Goal: Navigation & Orientation: Find specific page/section

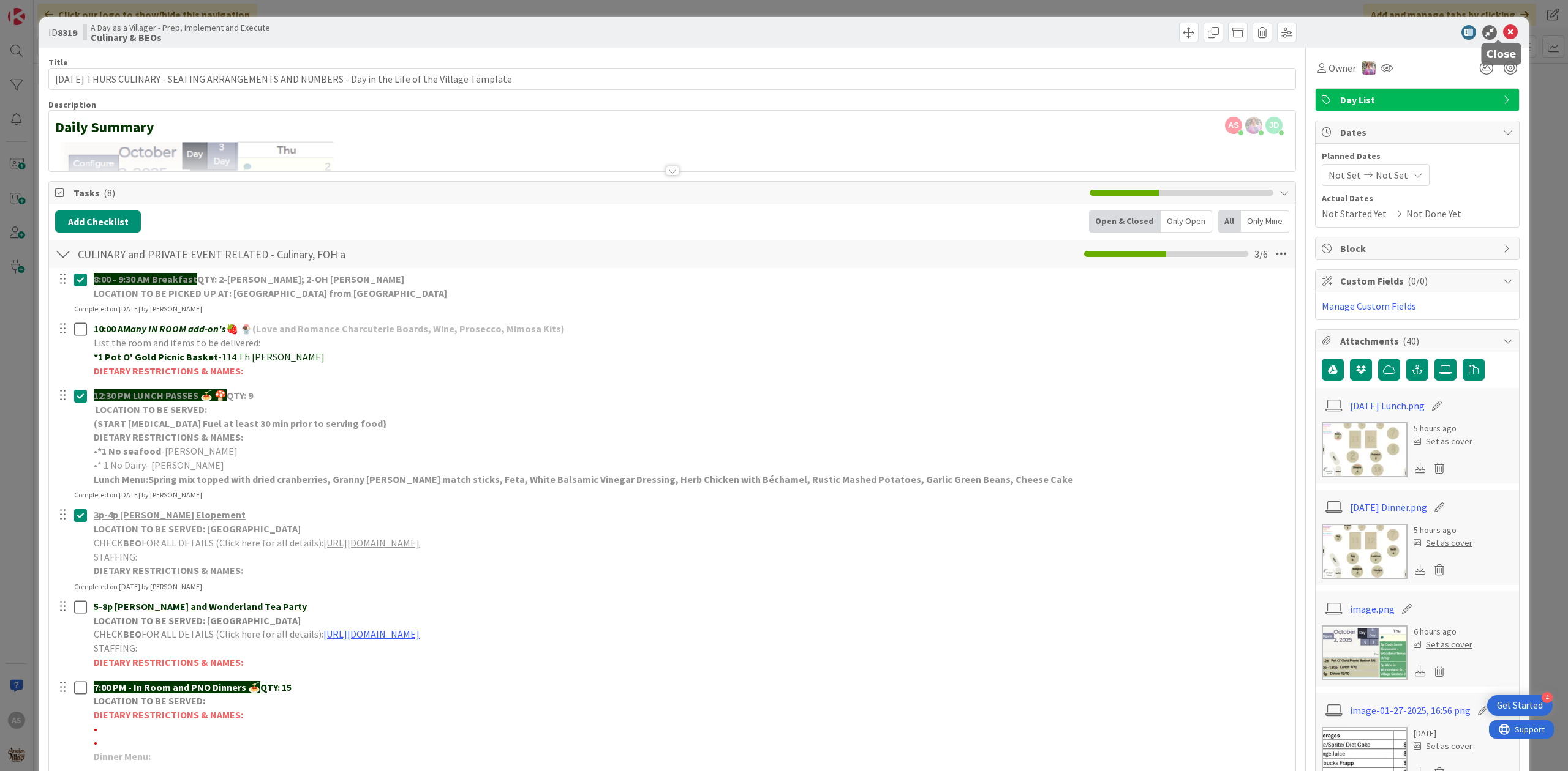
click at [1503, 28] on icon at bounding box center [1511, 32] width 15 height 15
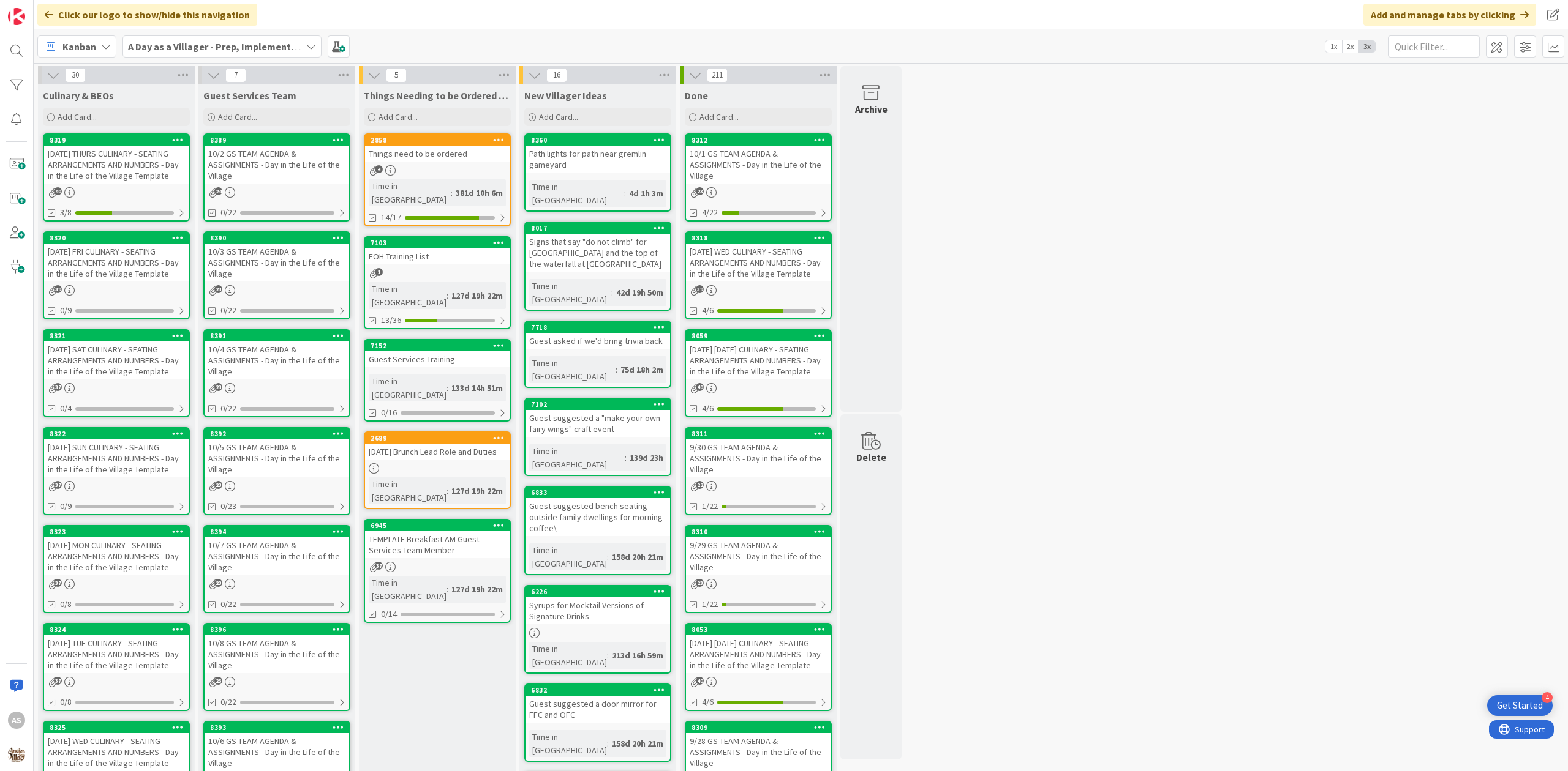
click at [427, 155] on div "Things need to be ordered" at bounding box center [437, 154] width 145 height 16
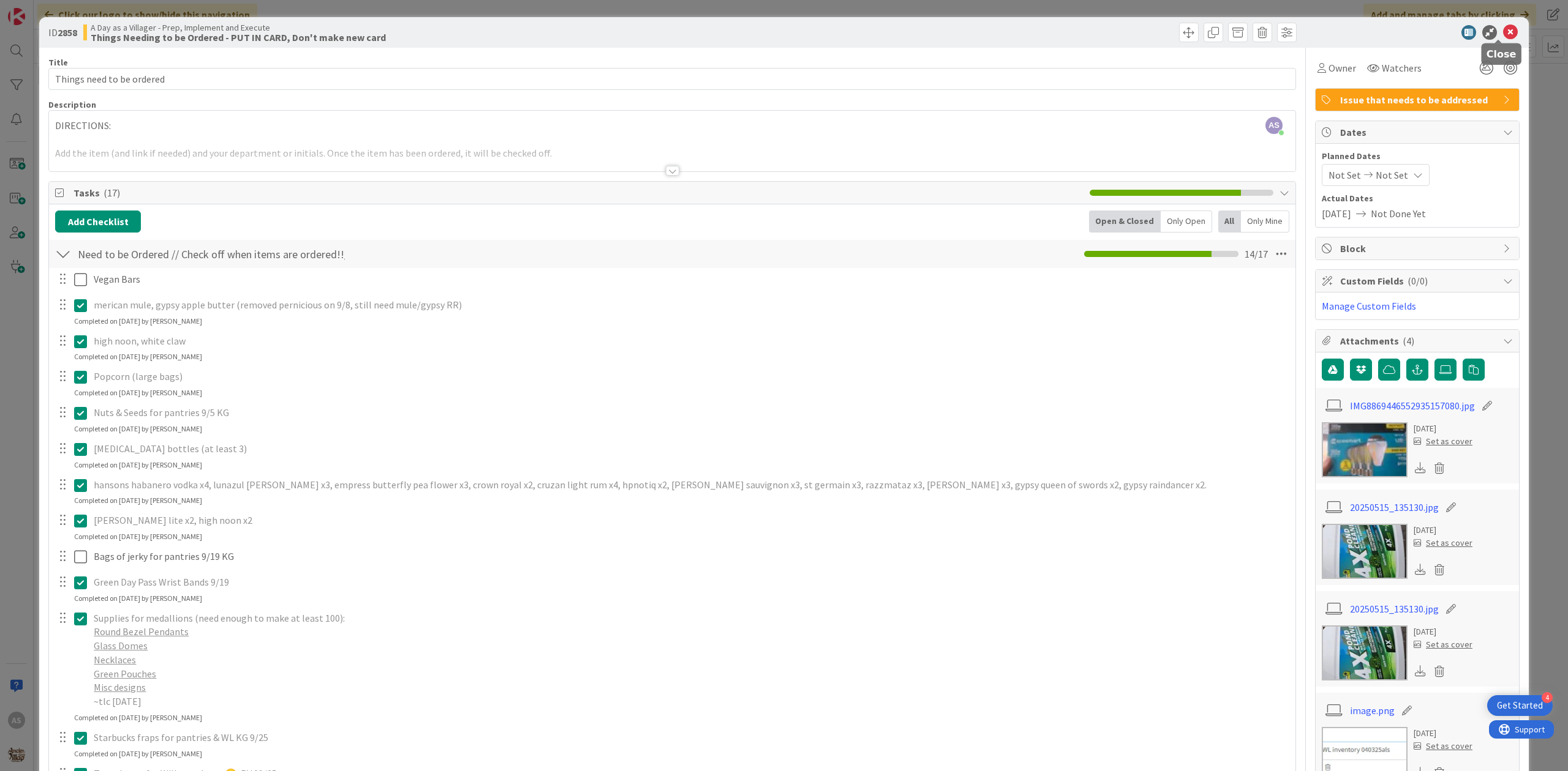
click at [1503, 29] on icon at bounding box center [1511, 32] width 15 height 15
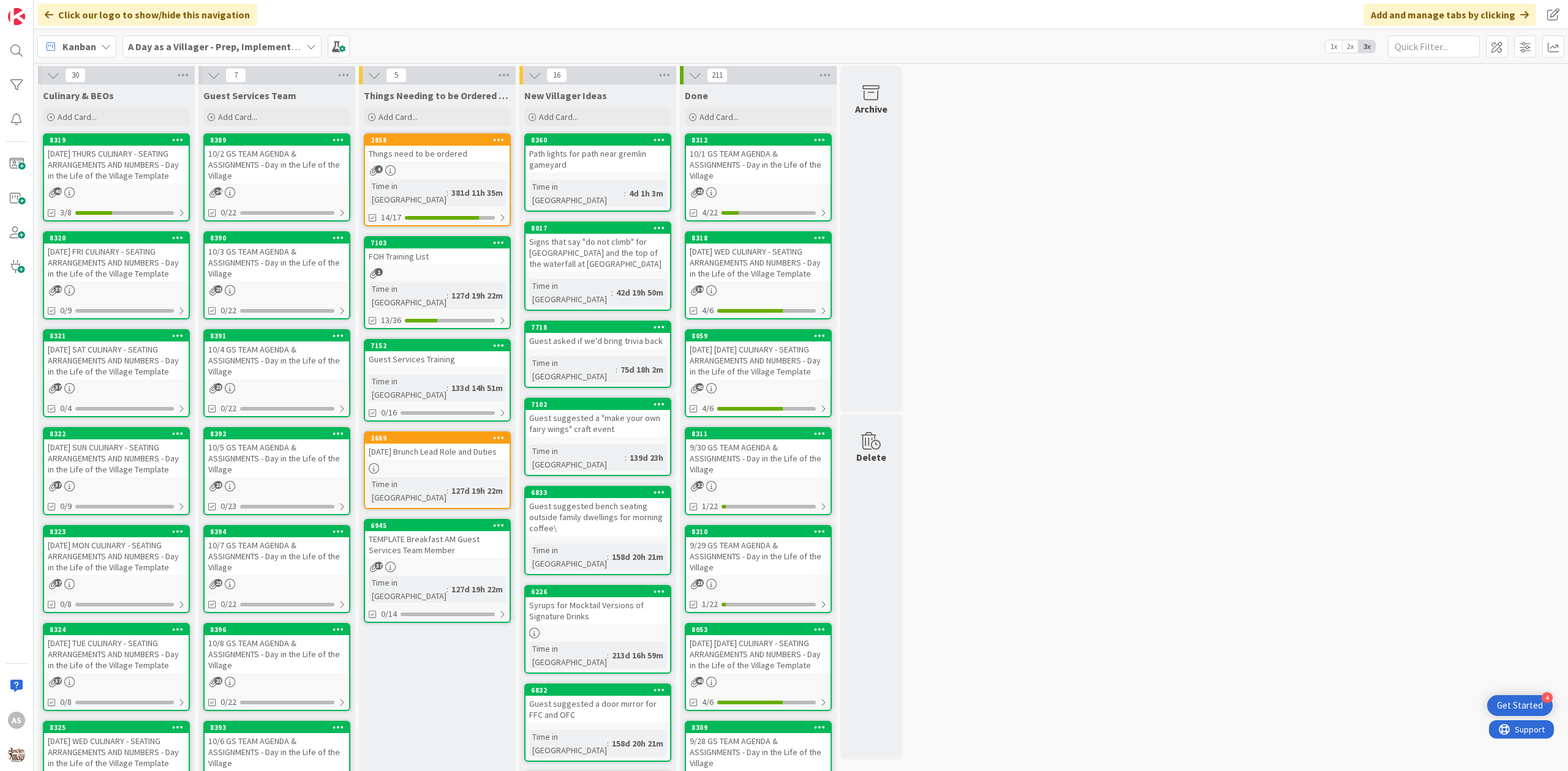
click at [323, 153] on div "10/2 GS TEAM AGENDA & ASSIGNMENTS - Day in the Life of the Village" at bounding box center [277, 165] width 145 height 38
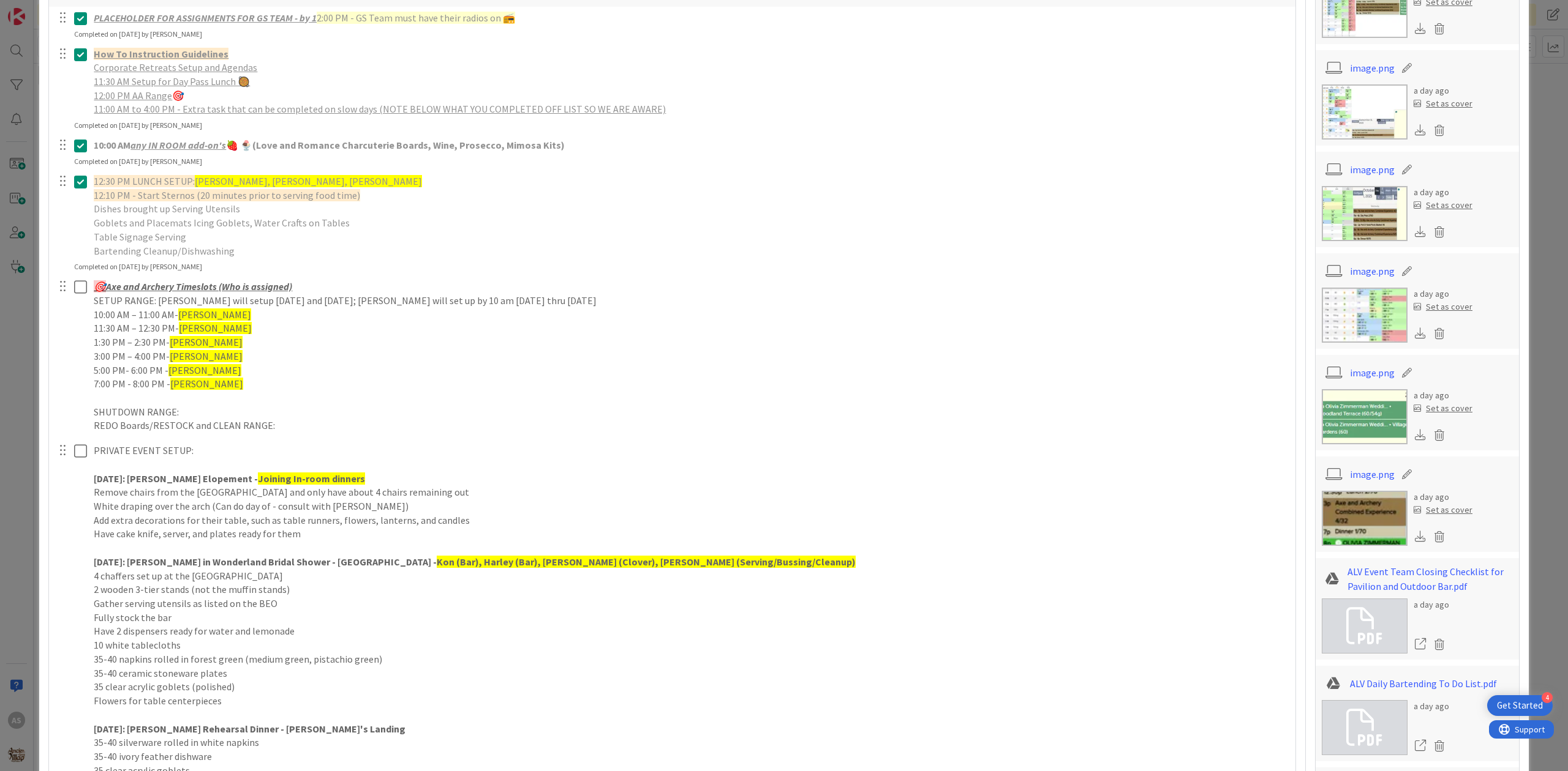
scroll to position [653, 0]
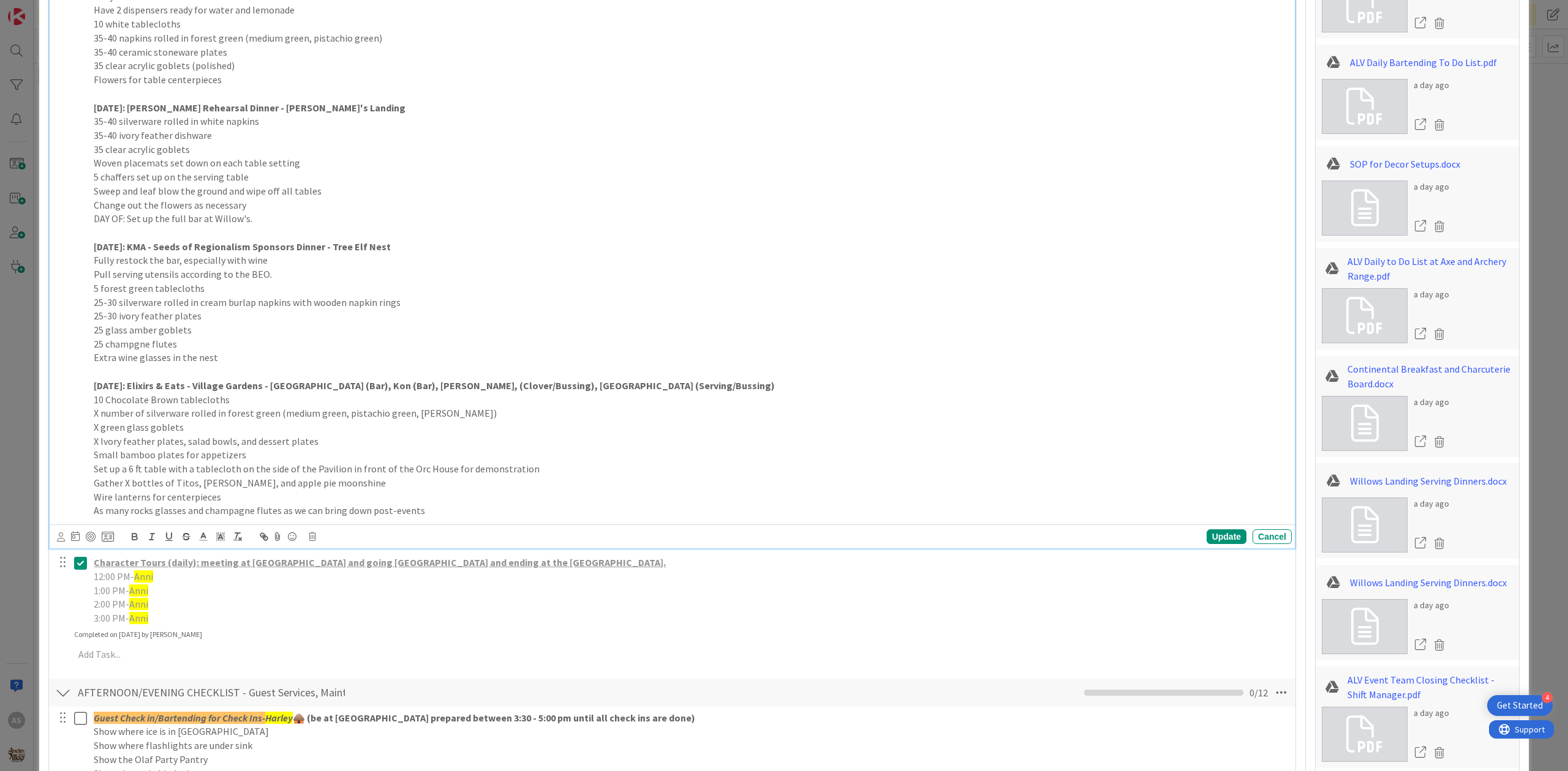
click at [363, 436] on p "X Ivory feather plates, salad bowls, and dessert plates" at bounding box center [690, 441] width 1193 height 14
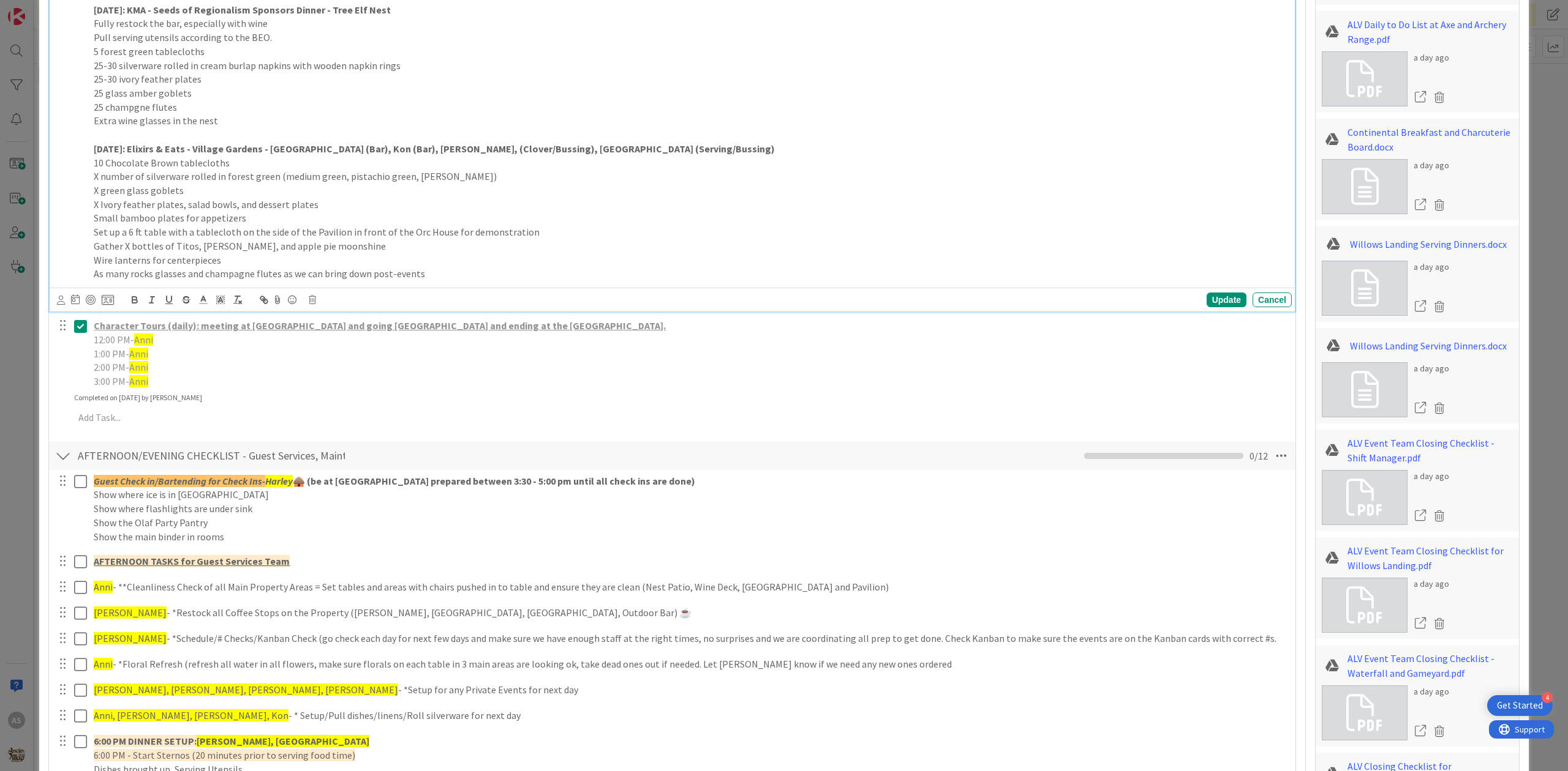
scroll to position [1305, 0]
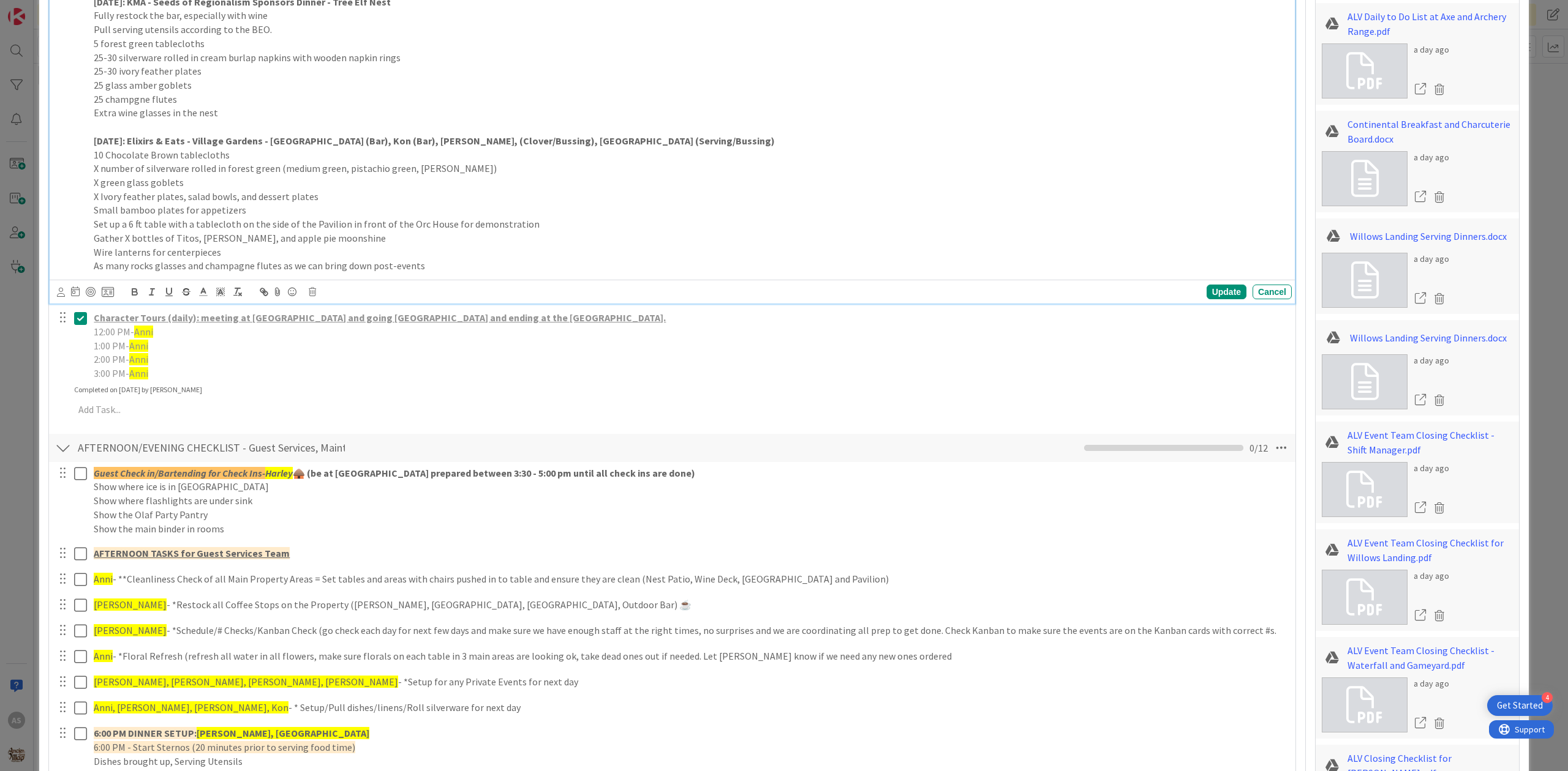
click at [1294, 257] on div "Title 66 / 128 10/2 GS TEAM AGENDA & ASSIGNMENTS - Day in the Life of the Villa…" at bounding box center [784, 332] width 1471 height 3181
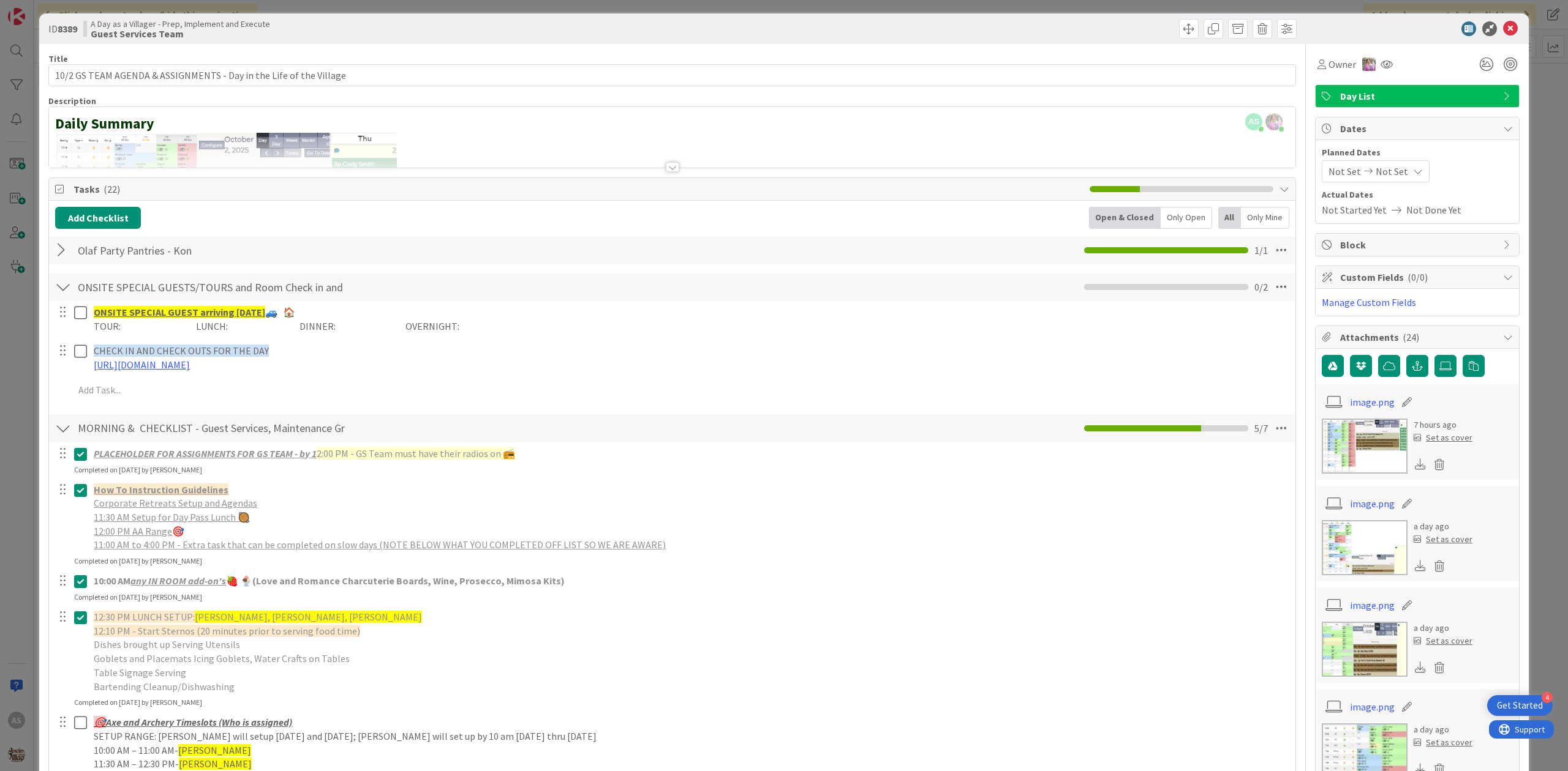
scroll to position [0, 0]
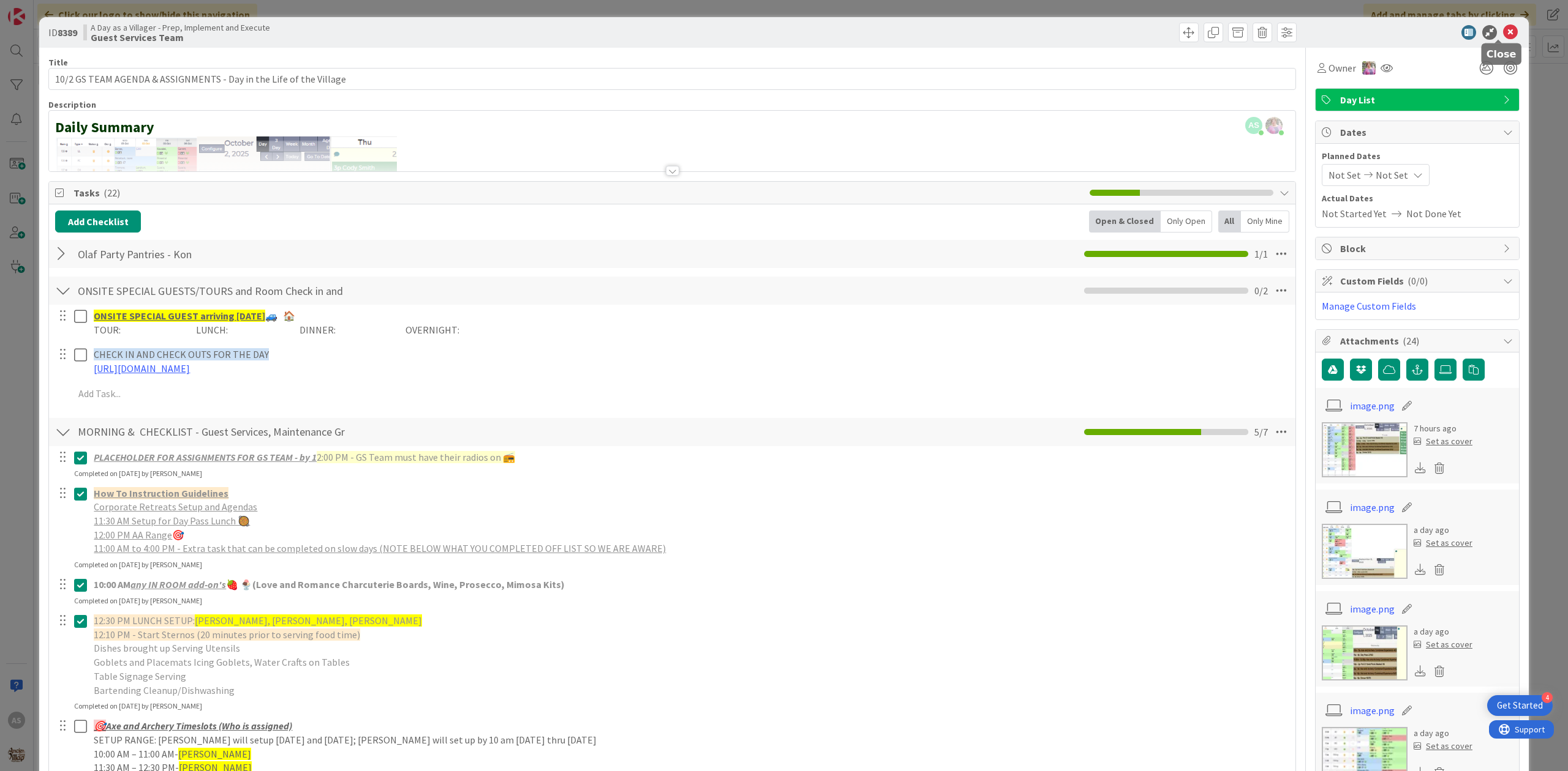
drag, startPoint x: 1498, startPoint y: 26, endPoint x: 1429, endPoint y: 55, distance: 74.8
click at [1503, 26] on icon at bounding box center [1511, 32] width 15 height 15
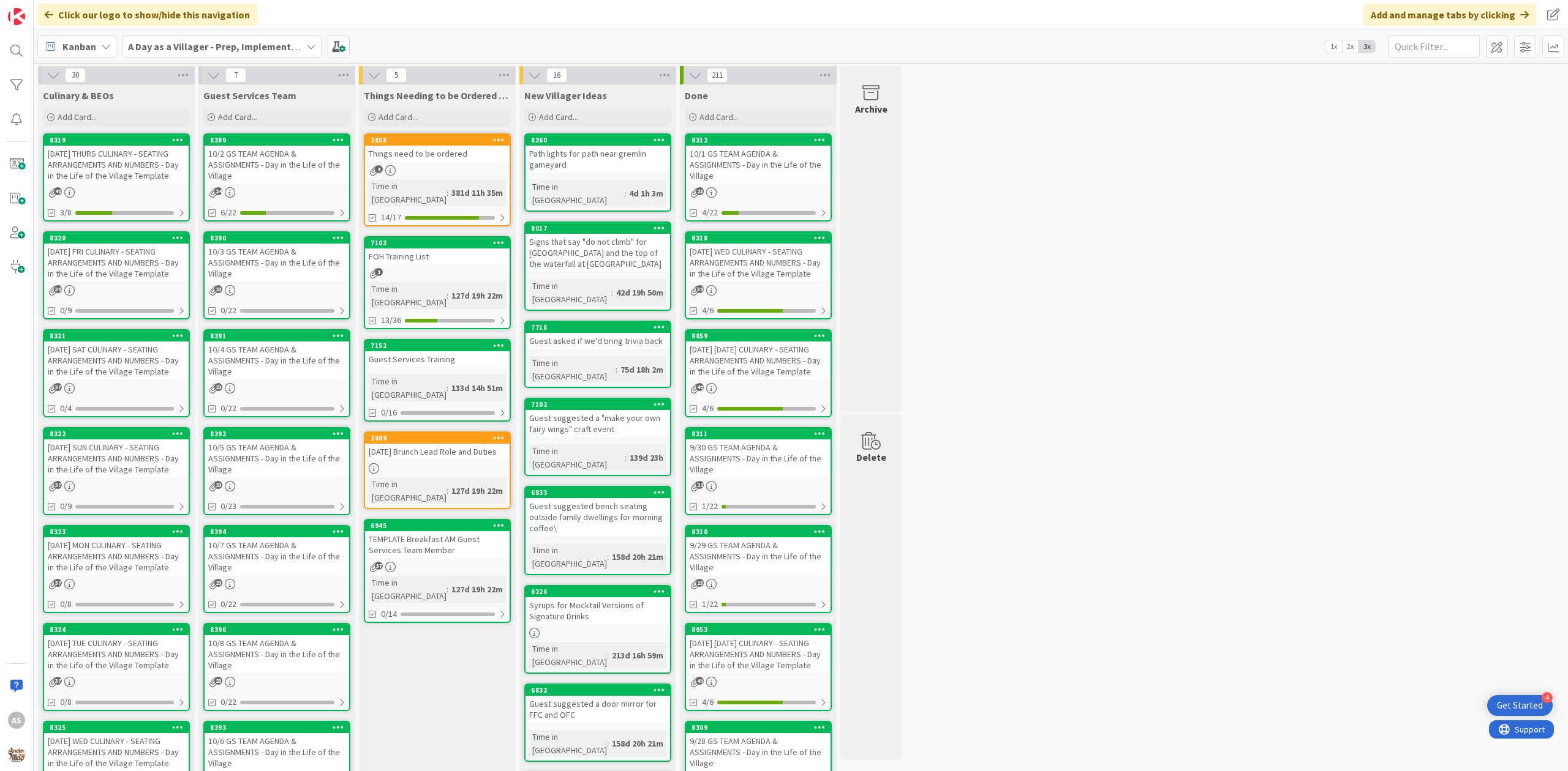
click at [105, 161] on div "[DATE] THURS CULINARY - SEATING ARRANGEMENTS AND NUMBERS - Day in the Life of t…" at bounding box center [116, 165] width 145 height 38
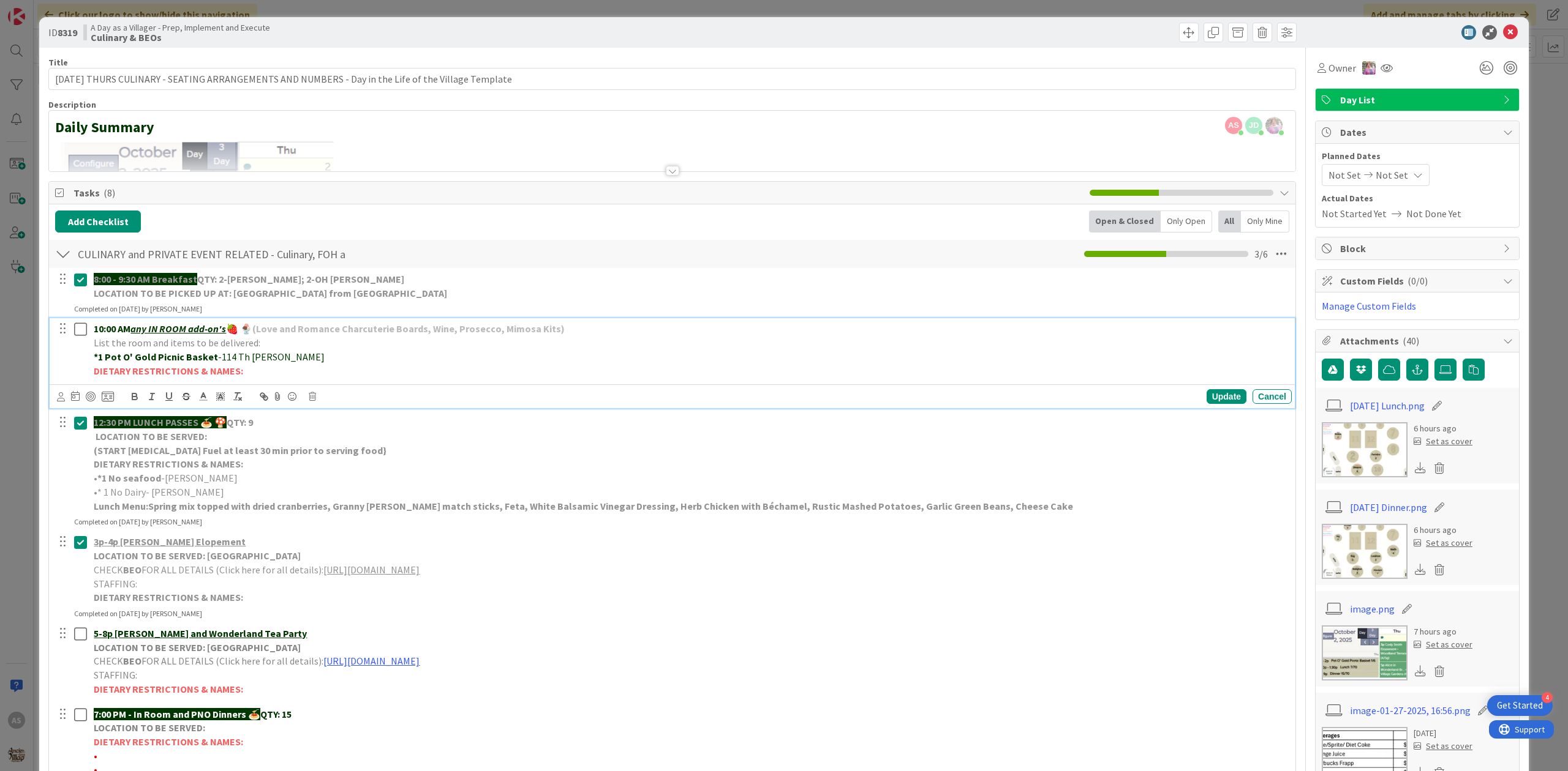
click at [77, 328] on icon at bounding box center [80, 329] width 13 height 15
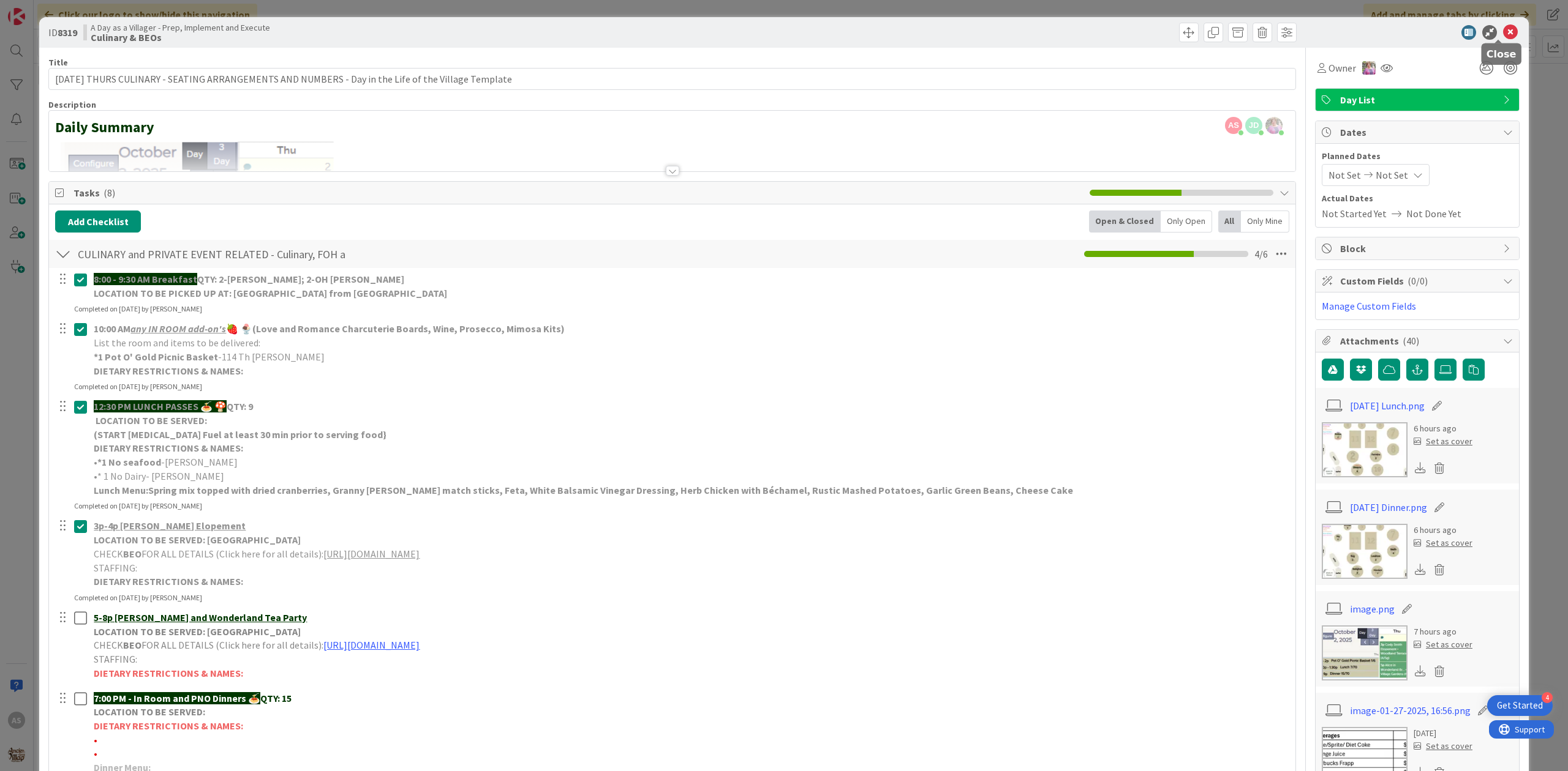
click at [1504, 37] on icon at bounding box center [1511, 32] width 15 height 15
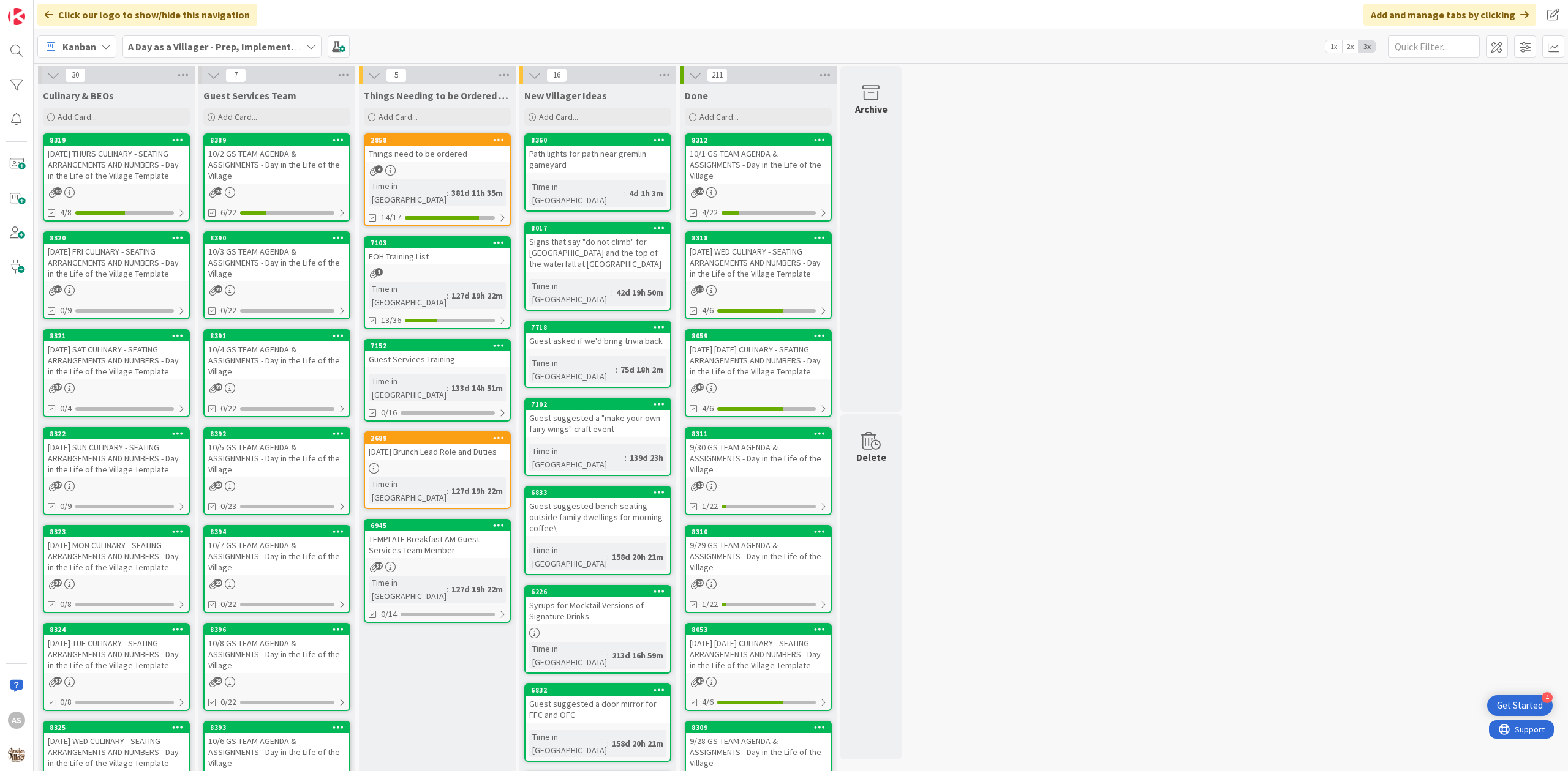
click at [425, 249] on div "FOH Training List" at bounding box center [437, 257] width 145 height 16
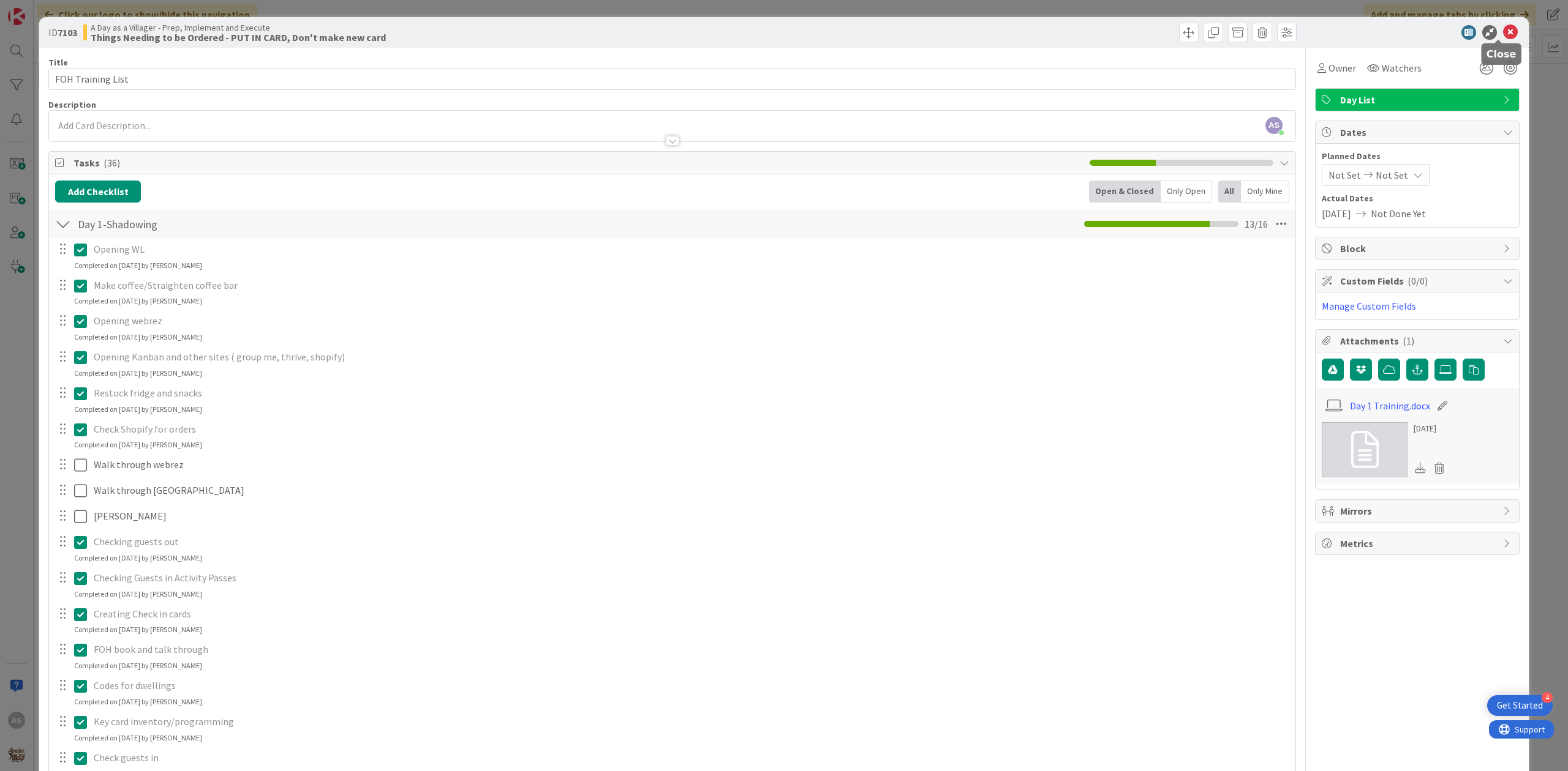
click at [1503, 33] on icon at bounding box center [1511, 32] width 15 height 15
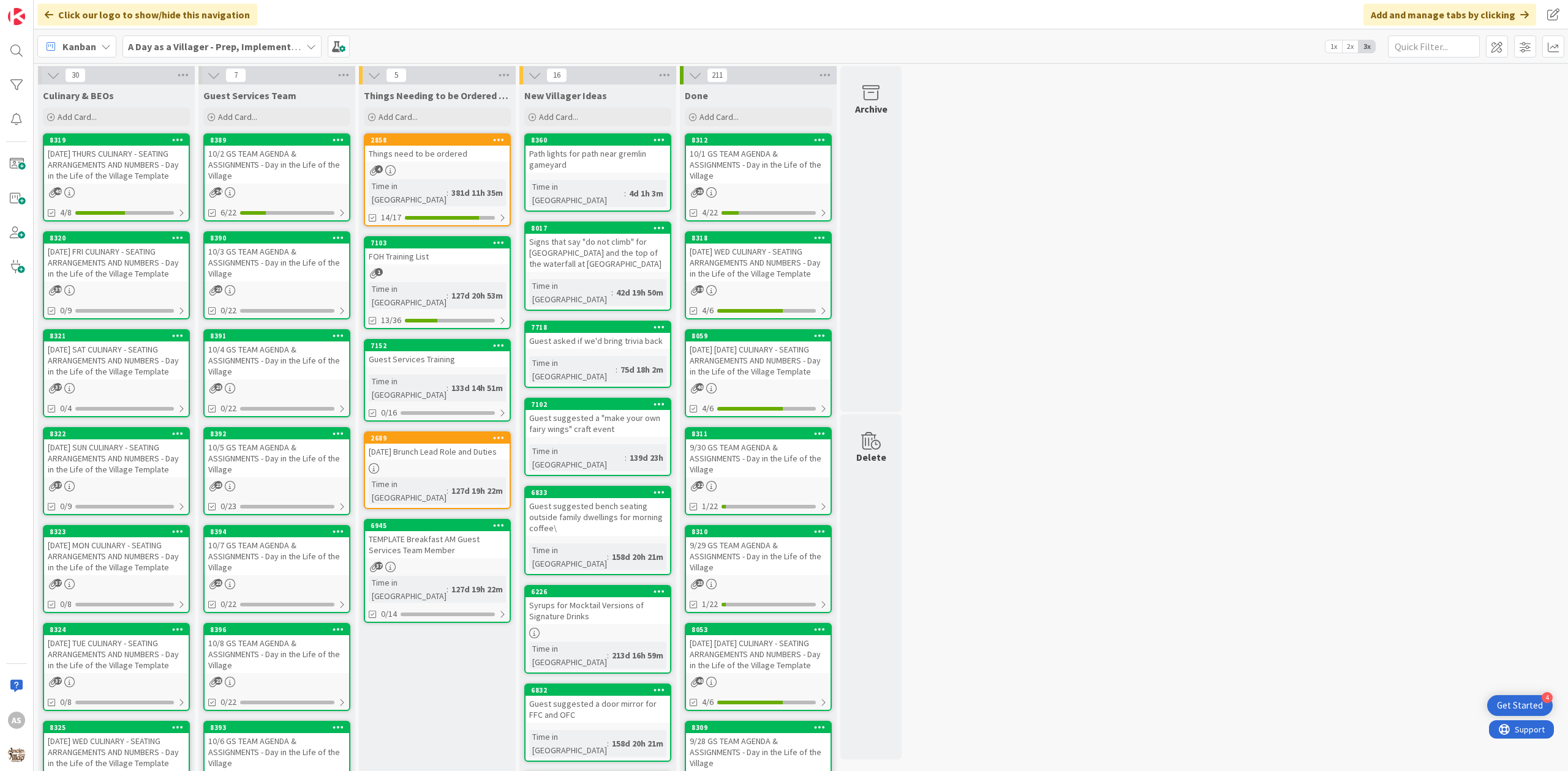
click at [262, 159] on div "10/2 GS TEAM AGENDA & ASSIGNMENTS - Day in the Life of the Village" at bounding box center [277, 165] width 145 height 38
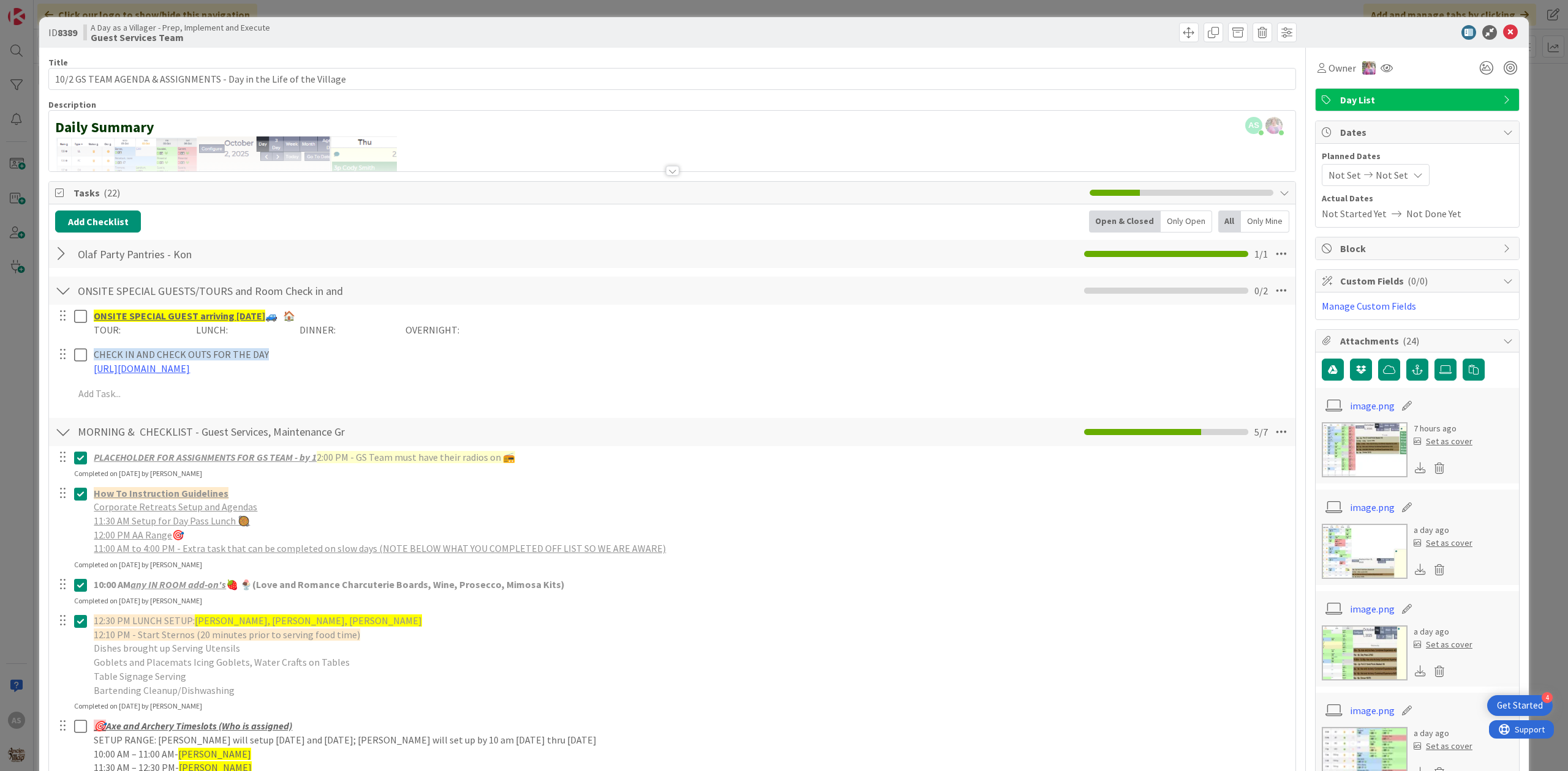
click at [62, 255] on div at bounding box center [64, 254] width 16 height 22
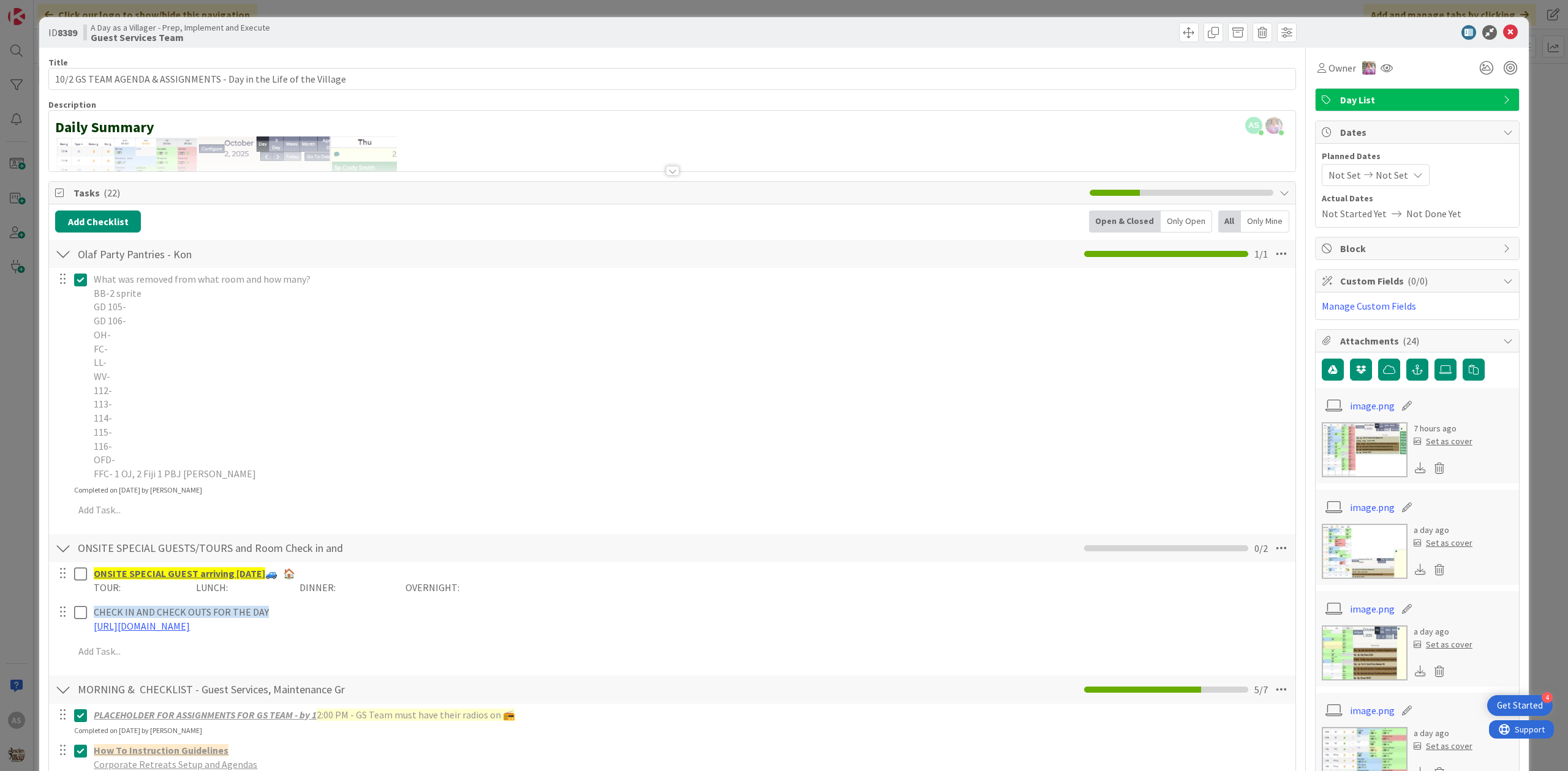
click at [67, 253] on div at bounding box center [64, 254] width 16 height 22
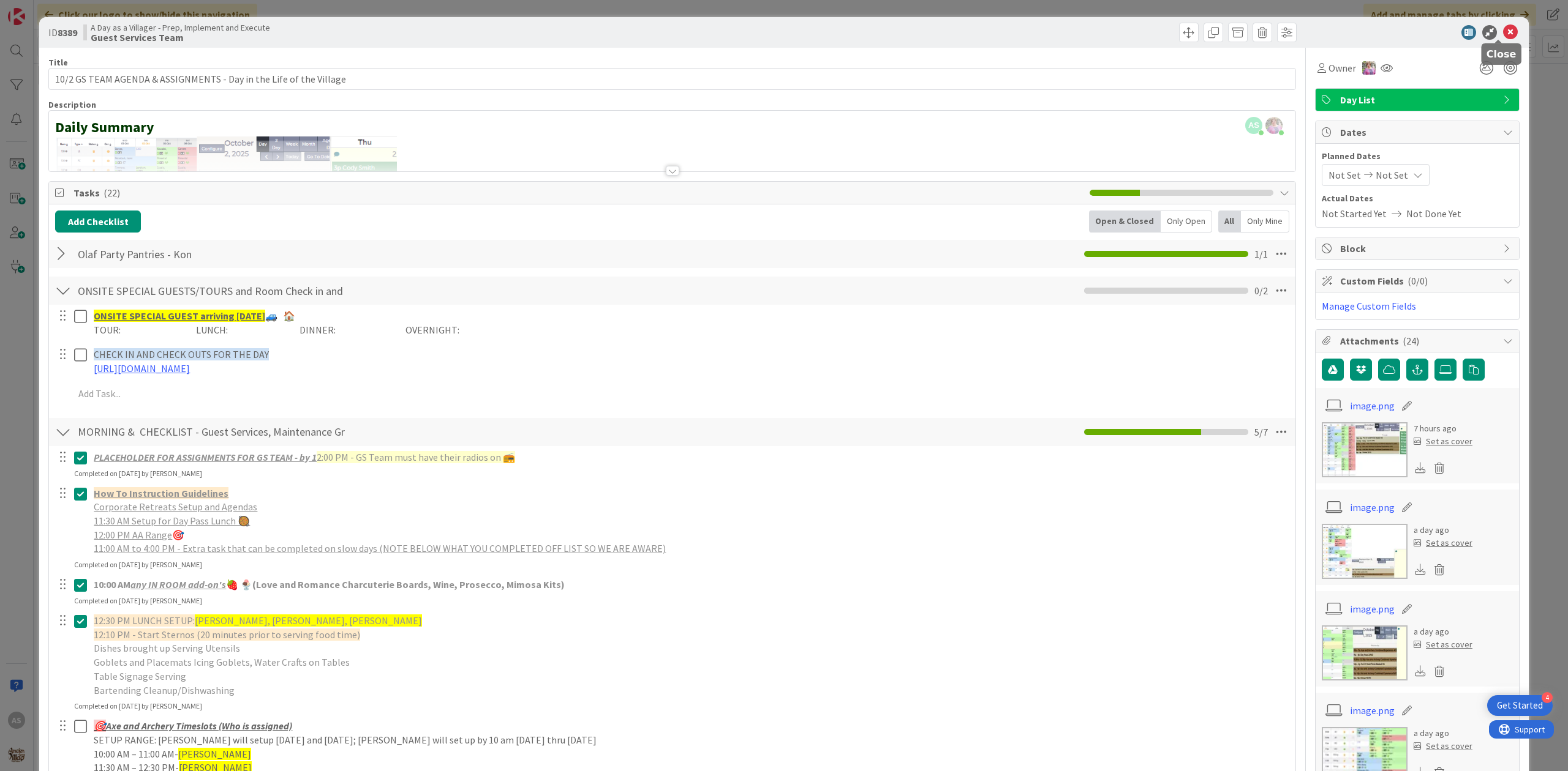
click at [1503, 37] on icon at bounding box center [1511, 32] width 15 height 15
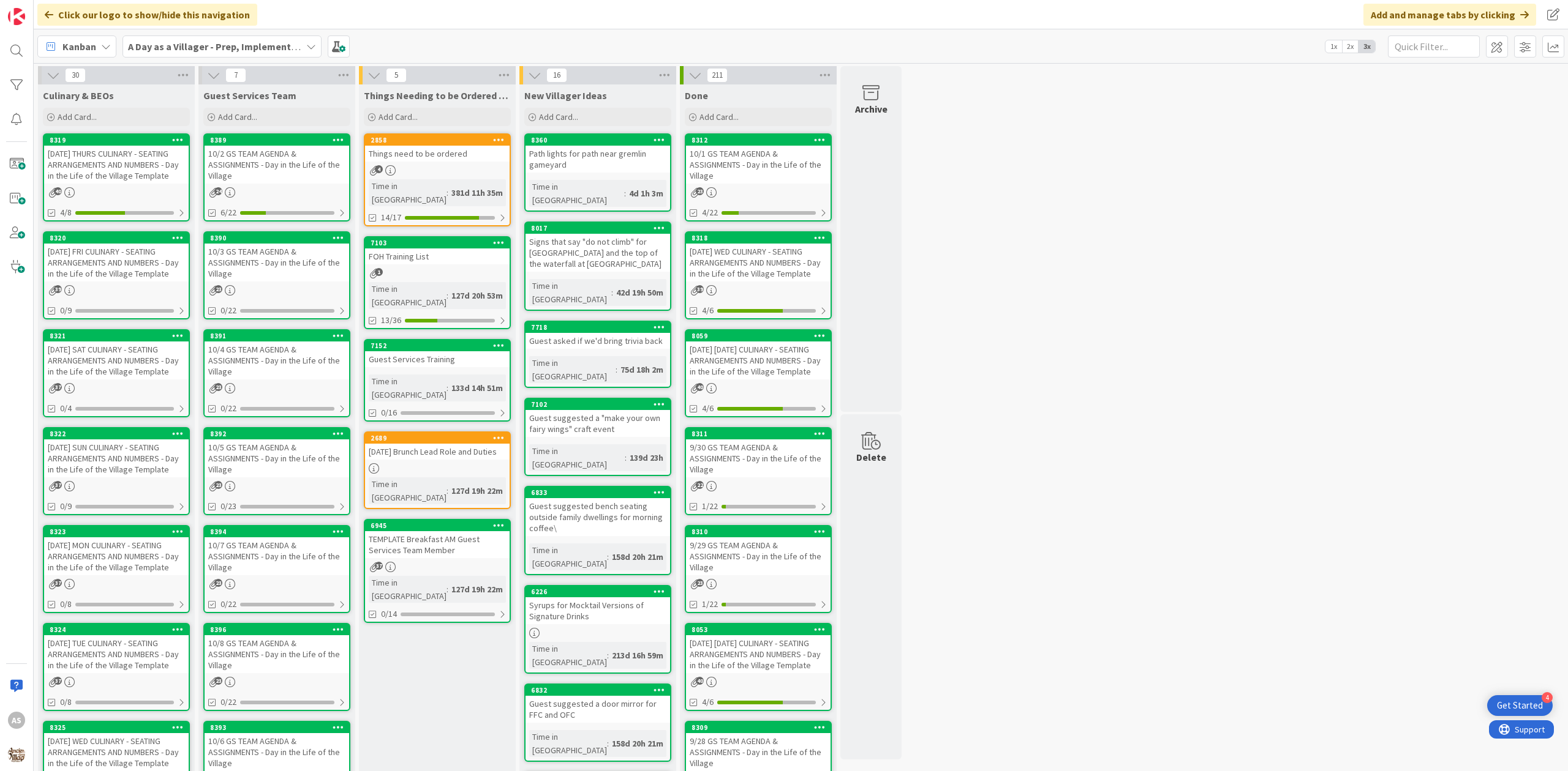
click at [231, 260] on div "10/3 GS TEAM AGENDA & ASSIGNMENTS - Day in the Life of the Village" at bounding box center [277, 262] width 145 height 38
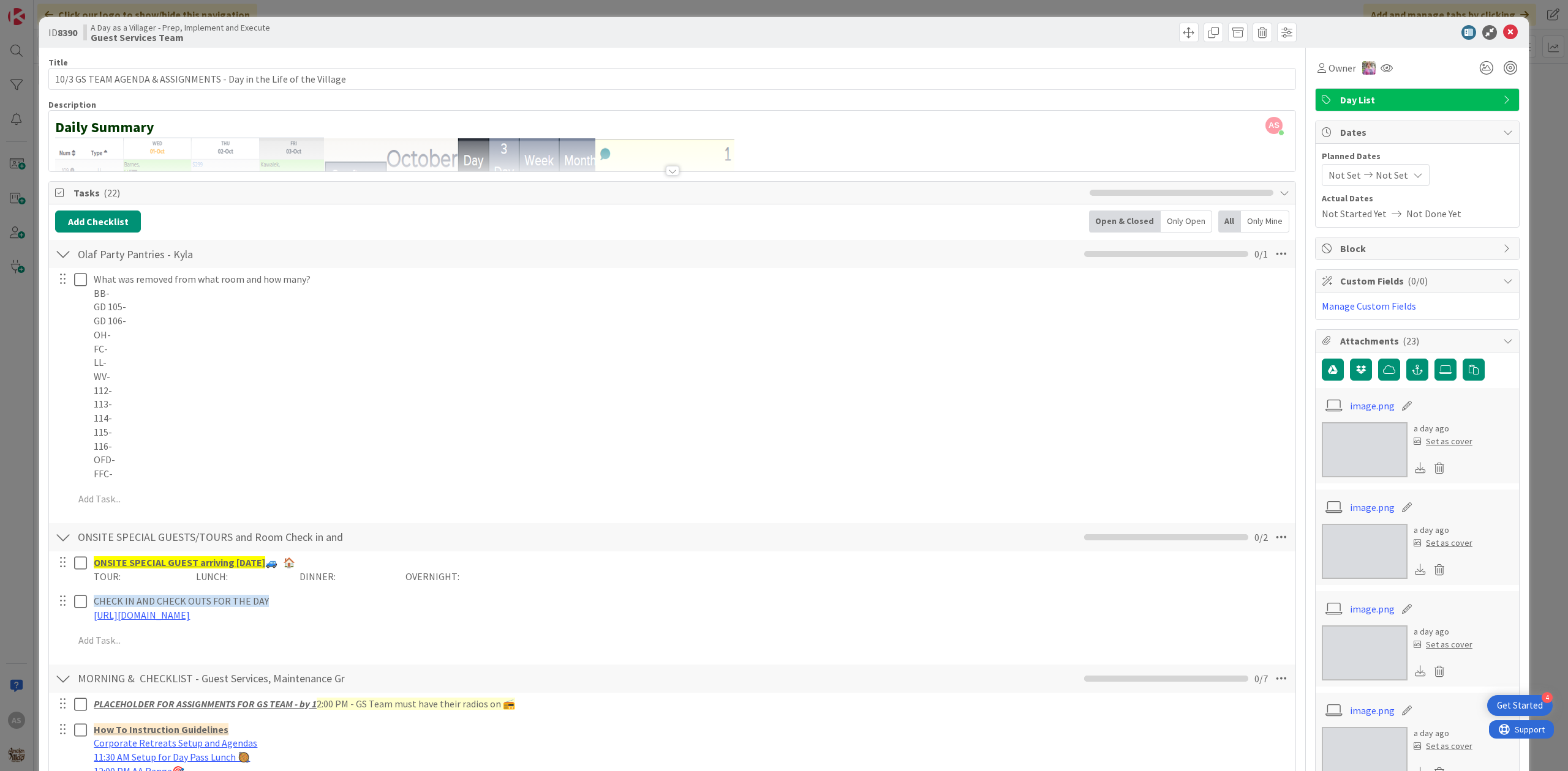
click at [270, 262] on div "Olaf Party Pantries - Kyla Checklist Name 26 / 64 [PERSON_NAME] Party Pantries …" at bounding box center [671, 254] width 1246 height 28
click at [71, 260] on div "Olaf Party Pantries - Kyla Checklist Name 26 / 64 [PERSON_NAME] Party Pantries …" at bounding box center [671, 254] width 1246 height 28
click at [65, 257] on div at bounding box center [64, 254] width 16 height 22
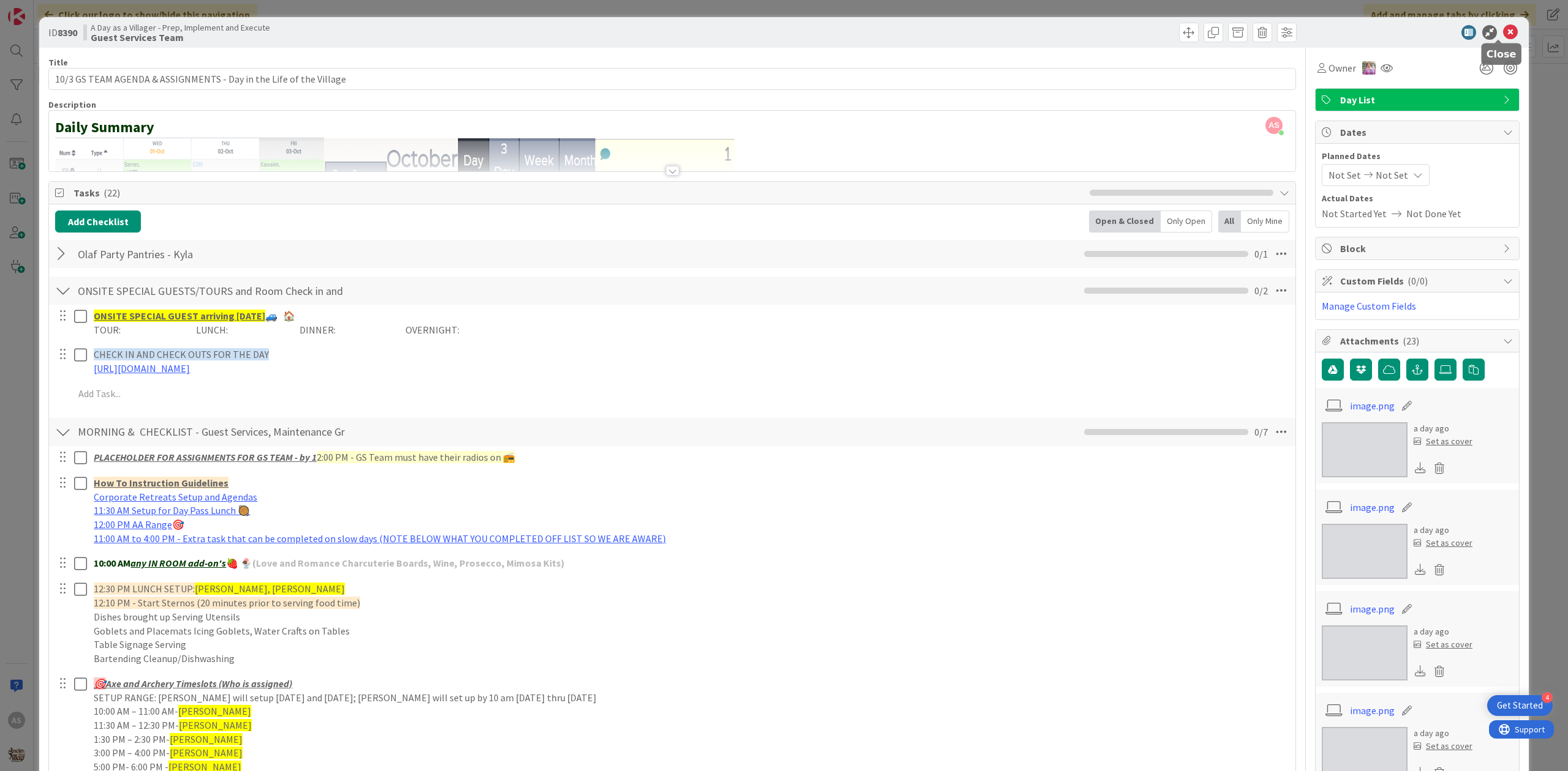
drag, startPoint x: 1496, startPoint y: 28, endPoint x: 1488, endPoint y: 30, distance: 8.2
click at [1503, 28] on icon at bounding box center [1511, 32] width 15 height 15
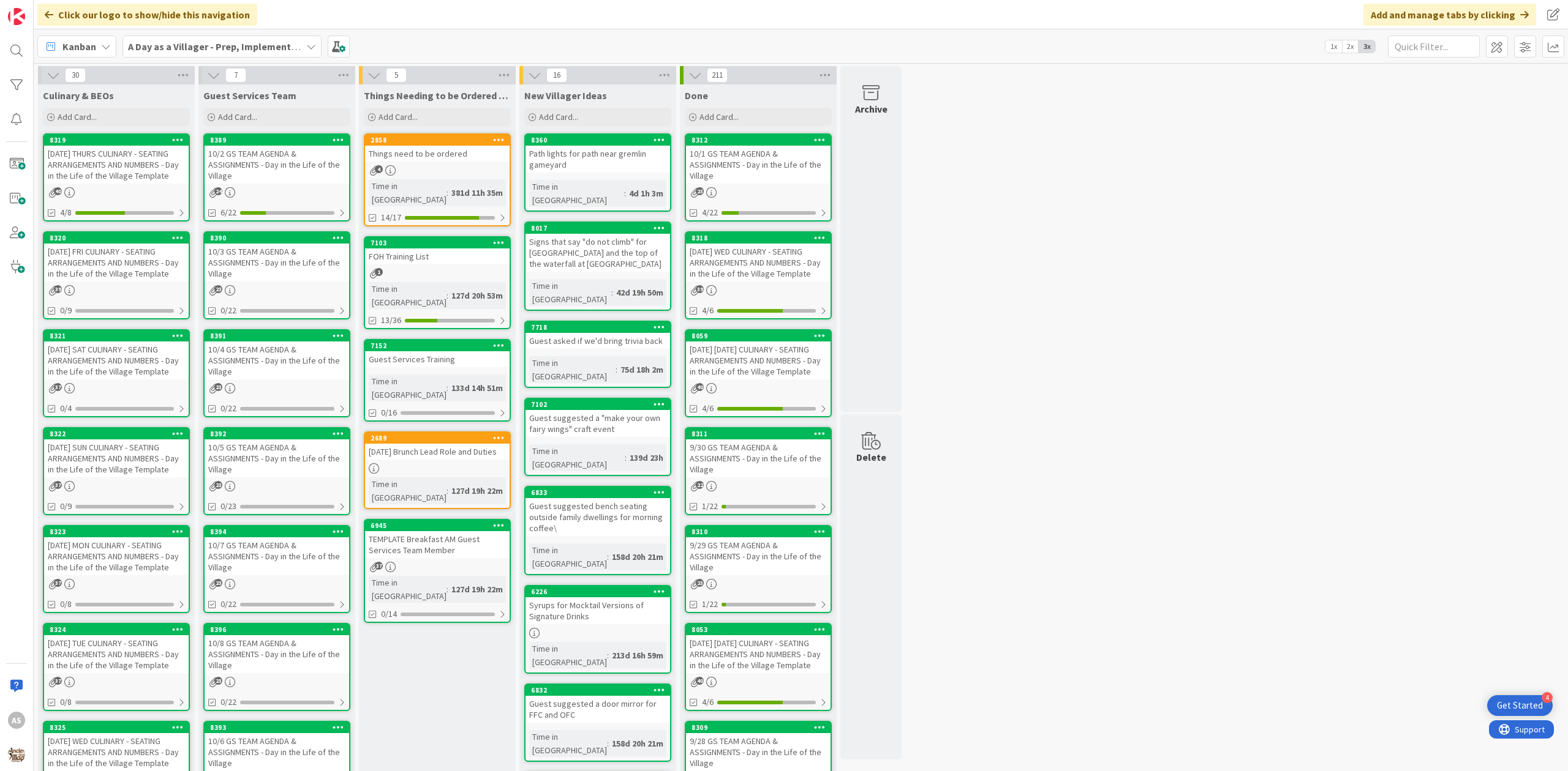
click at [283, 253] on div "10/3 GS TEAM AGENDA & ASSIGNMENTS - Day in the Life of the Village" at bounding box center [277, 262] width 145 height 38
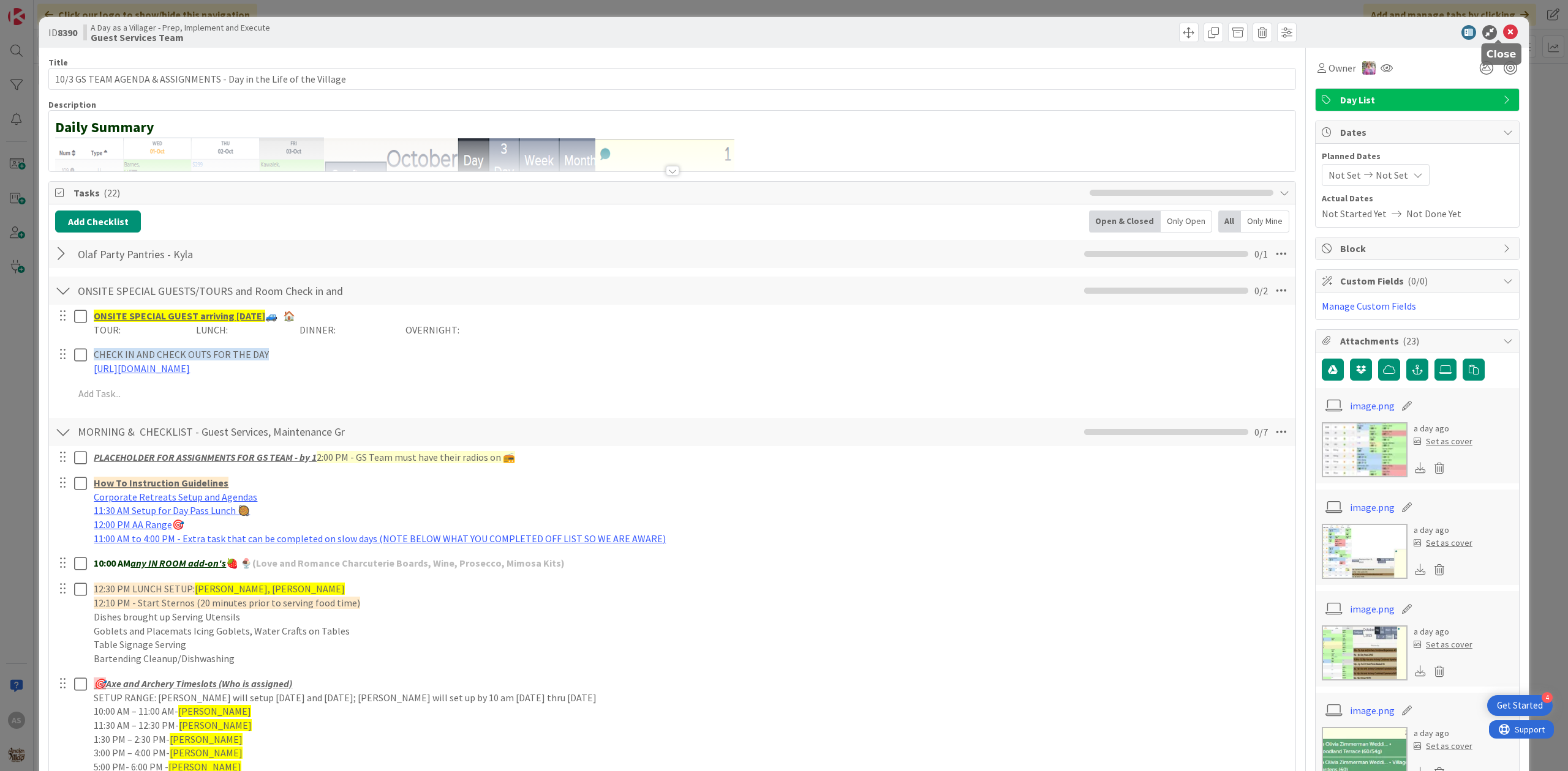
click at [1503, 30] on icon at bounding box center [1511, 32] width 15 height 15
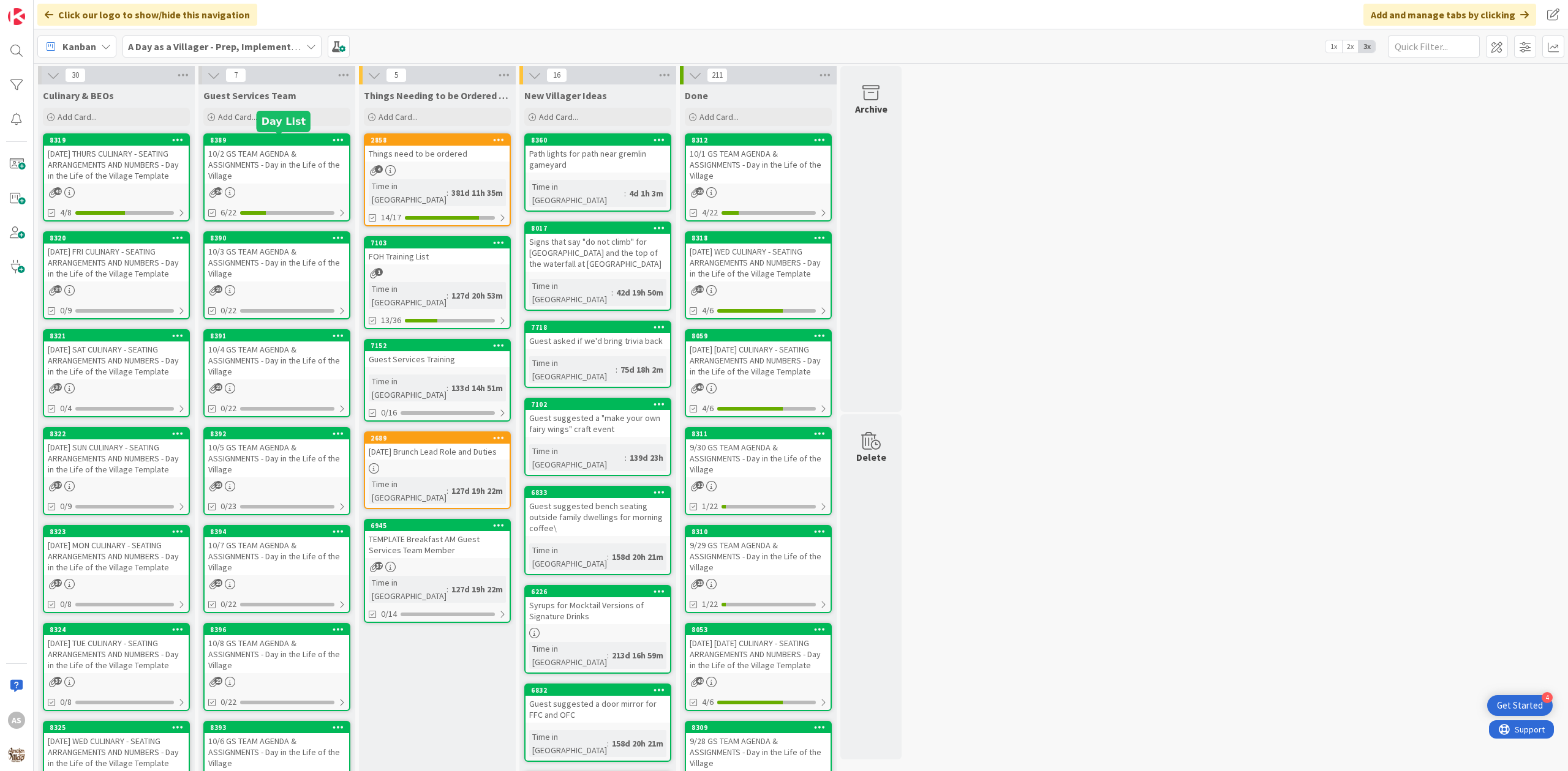
click at [295, 151] on div "10/2 GS TEAM AGENDA & ASSIGNMENTS - Day in the Life of the Village" at bounding box center [277, 165] width 145 height 38
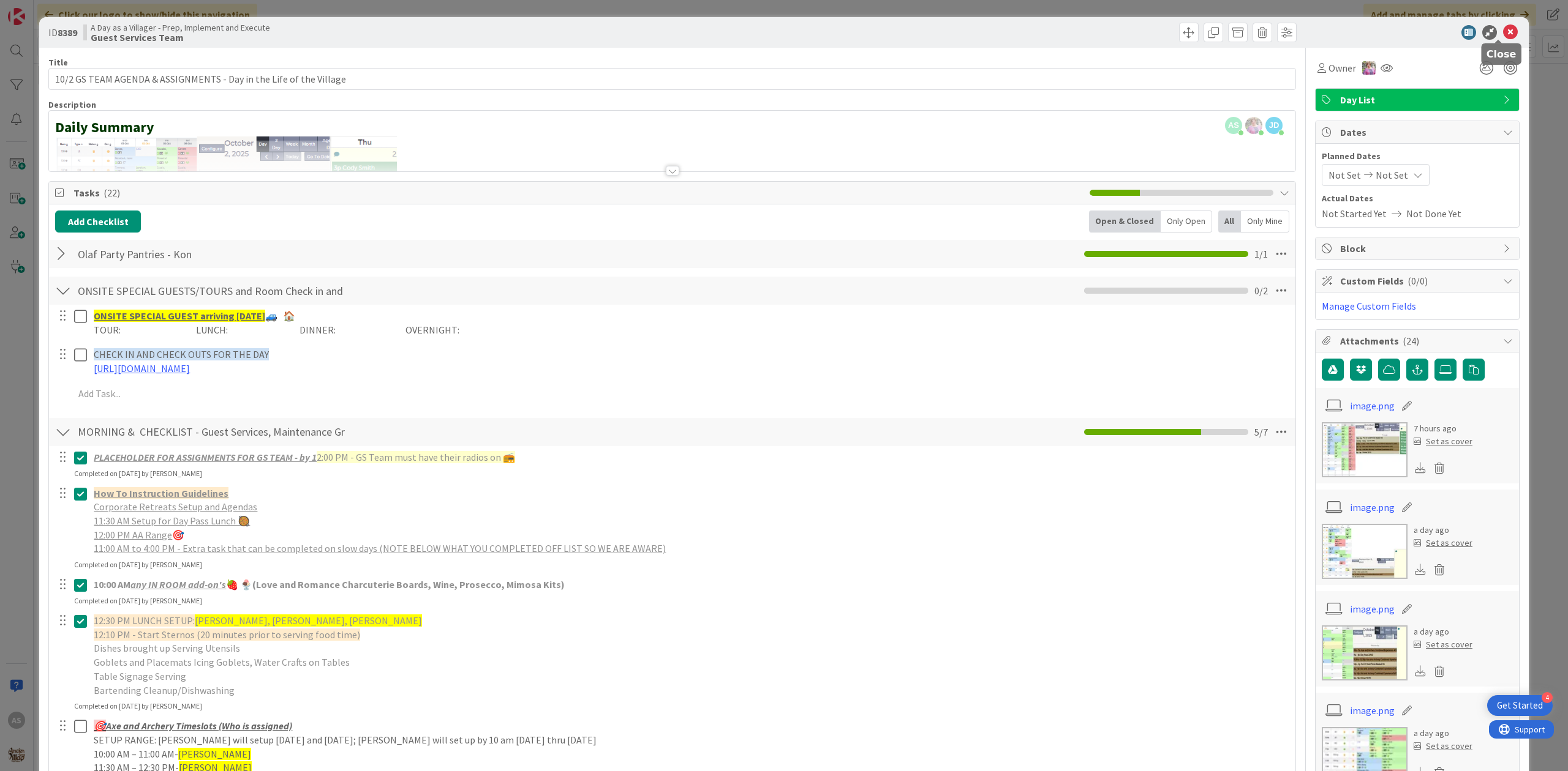
drag, startPoint x: 1498, startPoint y: 32, endPoint x: 1304, endPoint y: 103, distance: 206.6
click at [1503, 32] on icon at bounding box center [1511, 32] width 15 height 15
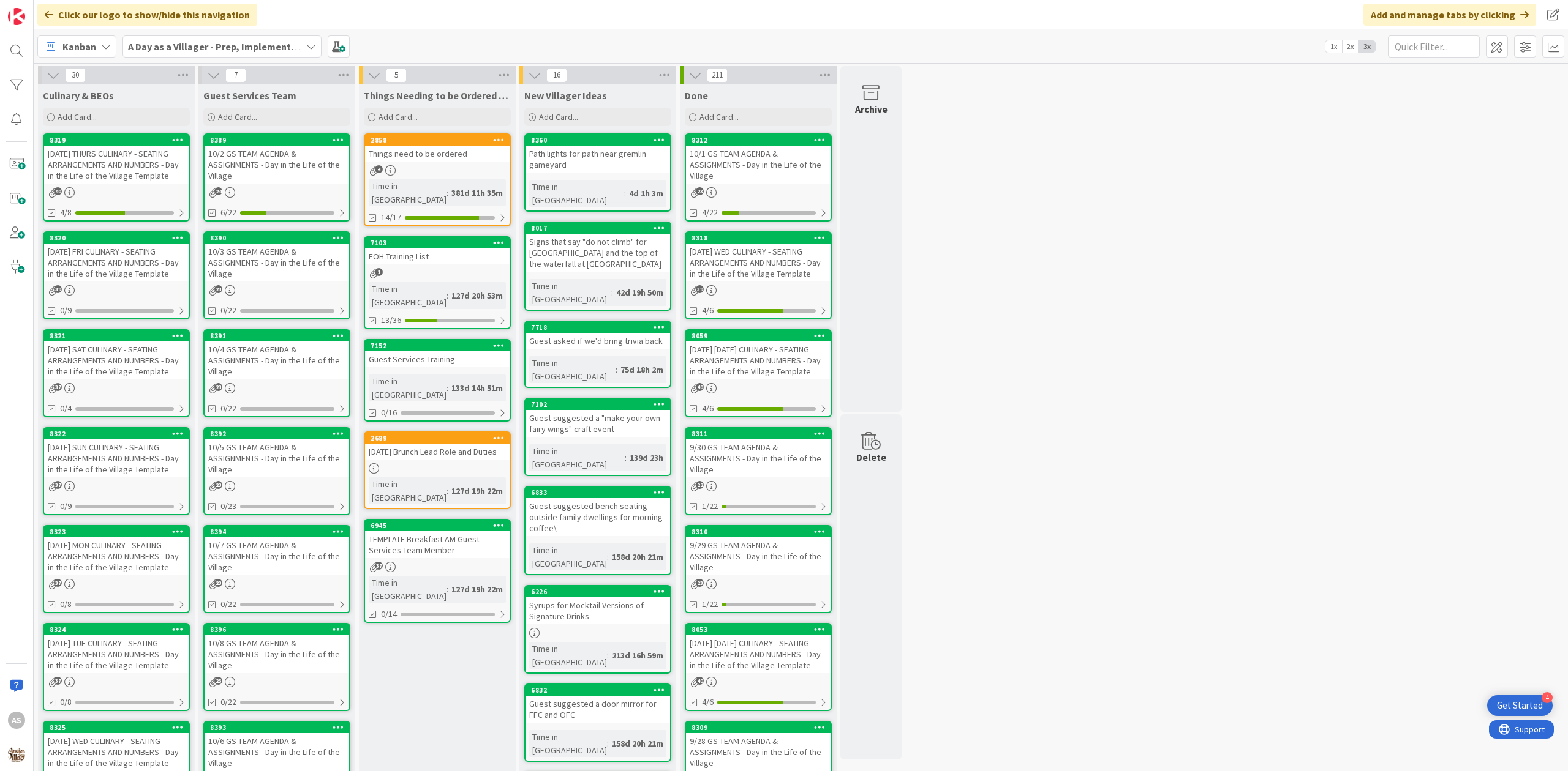
click at [268, 266] on div "10/3 GS TEAM AGENDA & ASSIGNMENTS - Day in the Life of the Village" at bounding box center [277, 262] width 145 height 38
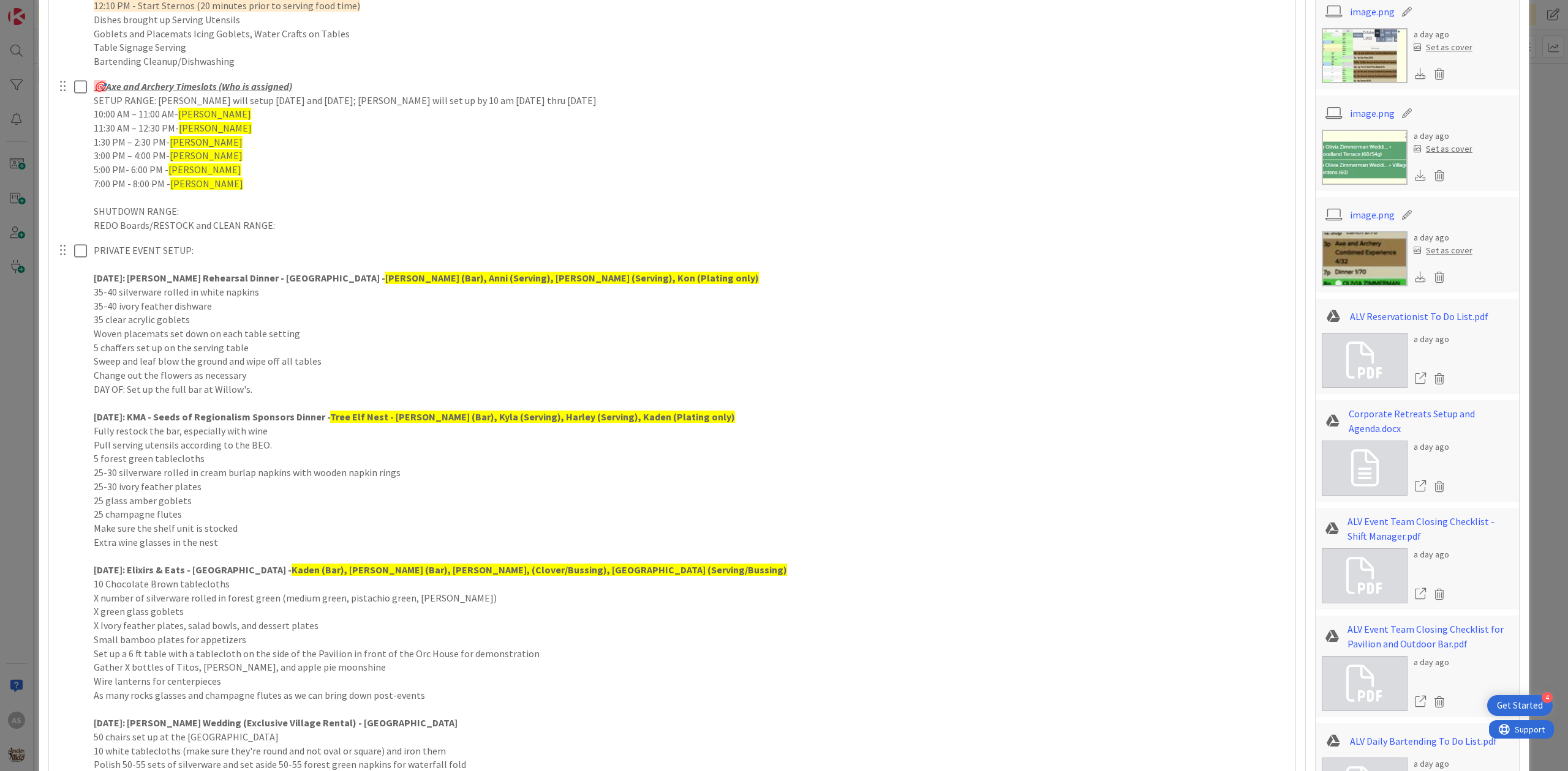
scroll to position [571, 0]
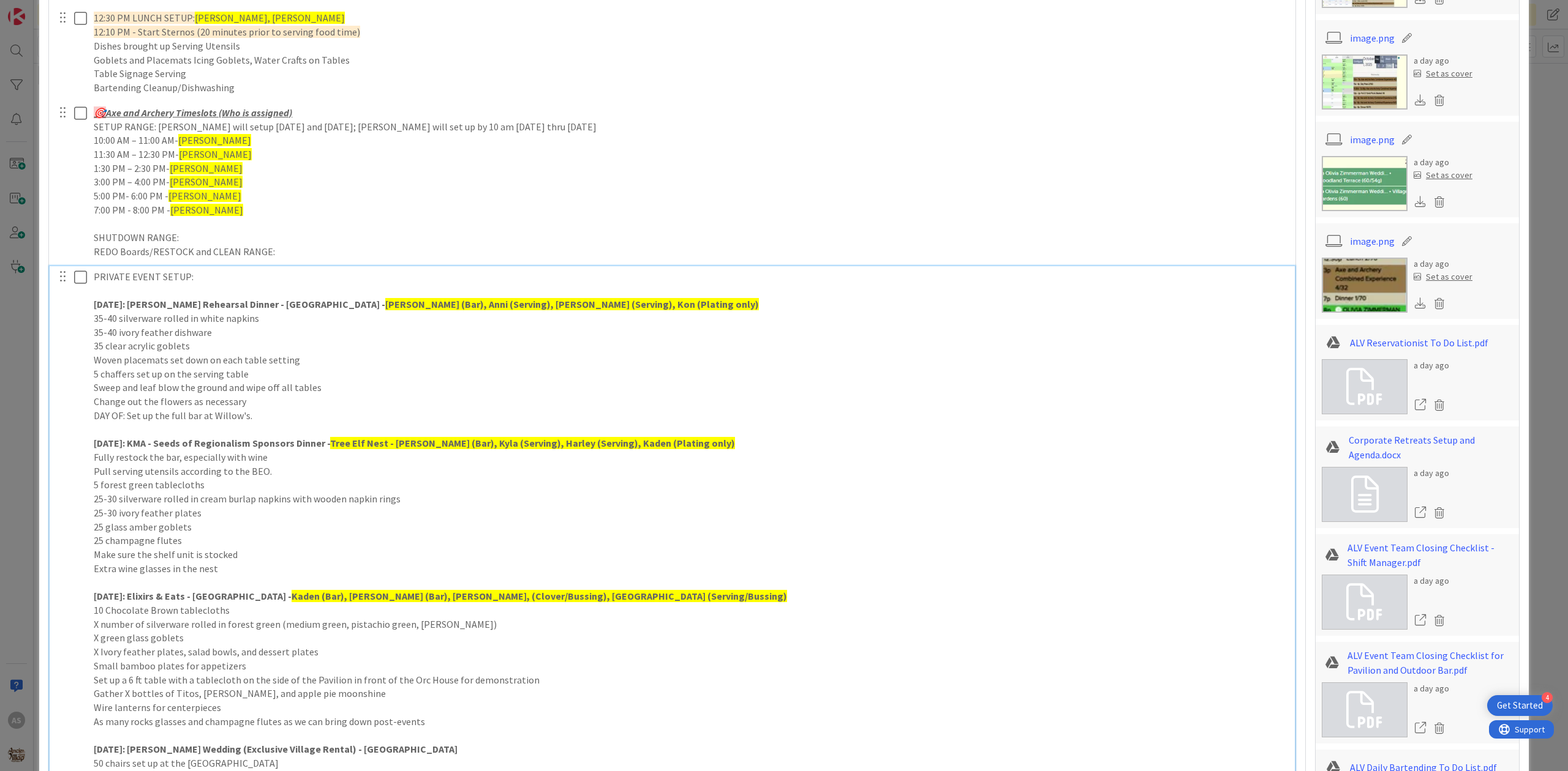
click at [618, 597] on p "[DATE]: Elixirs & Eats - Village Gardens - [GEOGRAPHIC_DATA] (Bar), Kon (Bar), …" at bounding box center [690, 596] width 1193 height 14
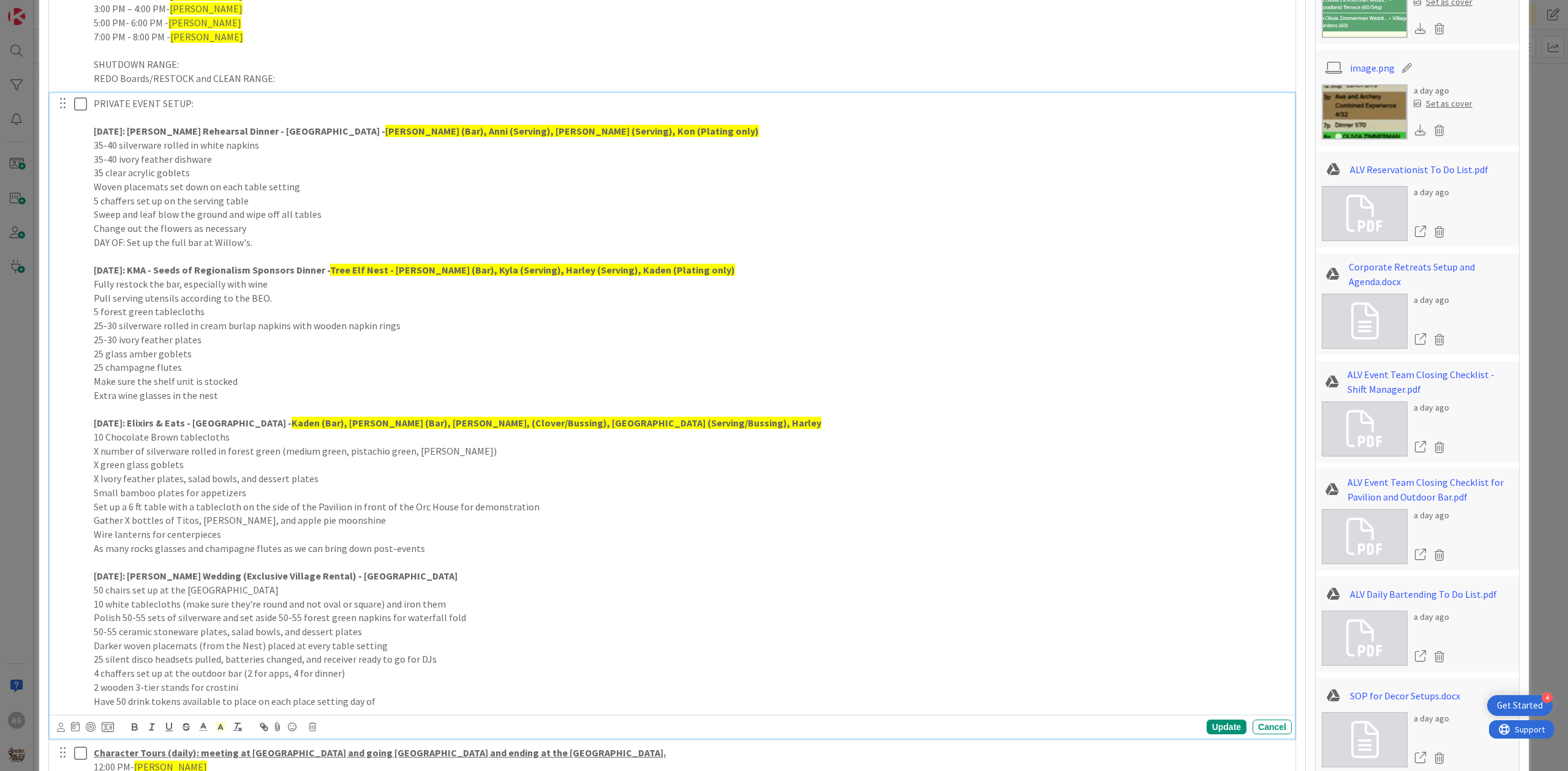
scroll to position [735, 0]
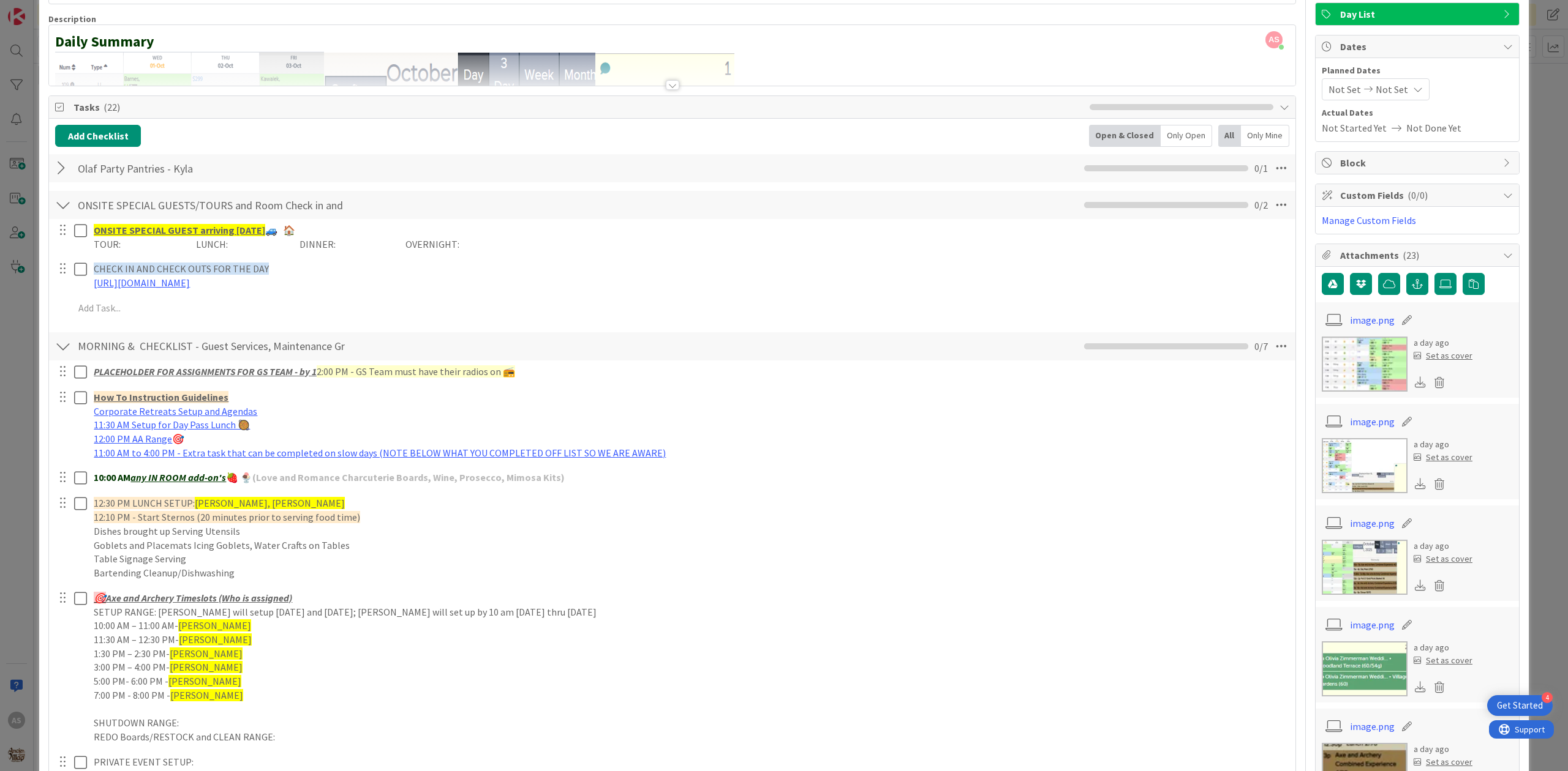
scroll to position [0, 0]
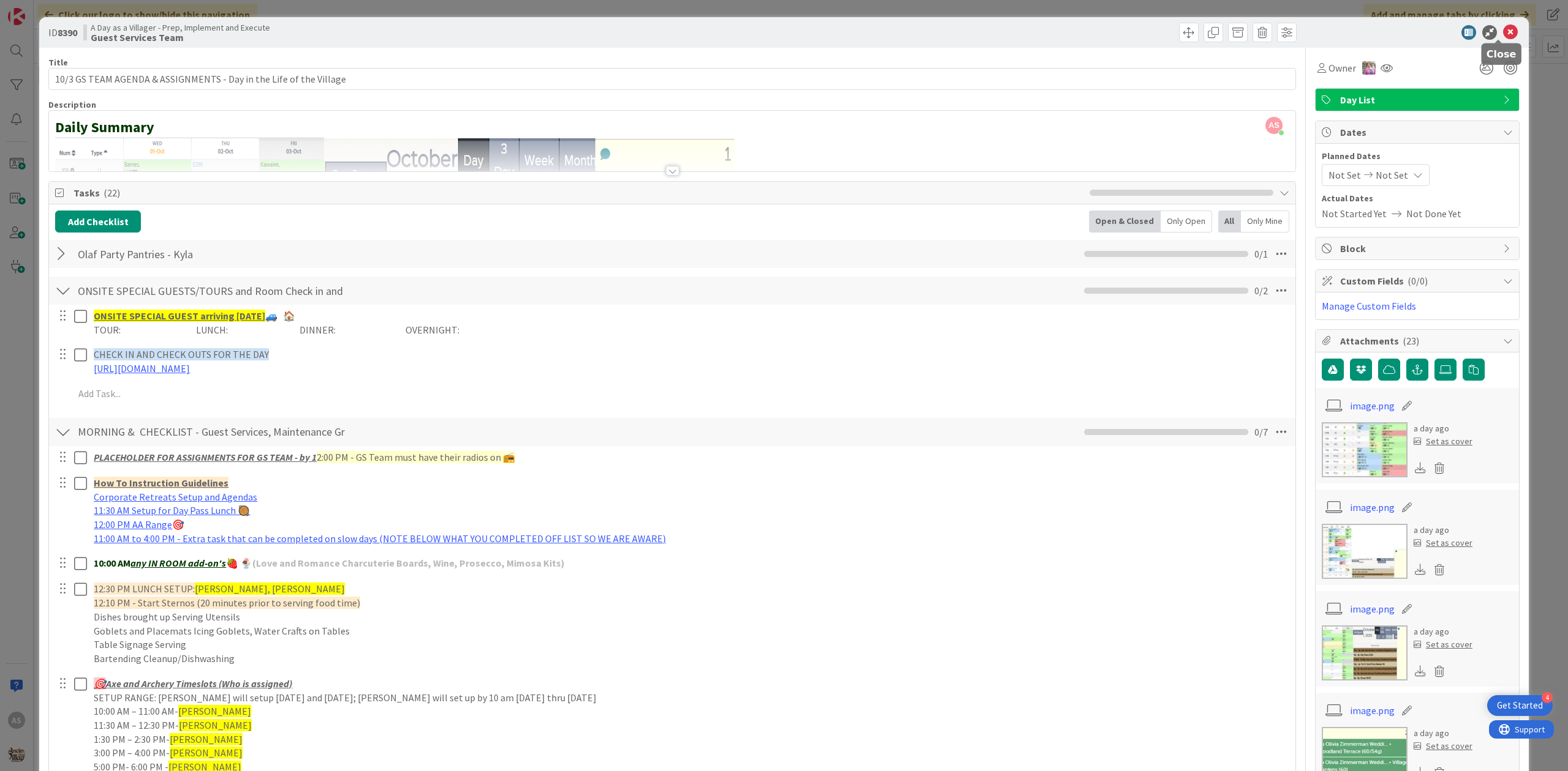
drag, startPoint x: 1500, startPoint y: 26, endPoint x: 1358, endPoint y: 106, distance: 163.0
click at [1503, 28] on icon at bounding box center [1511, 32] width 15 height 15
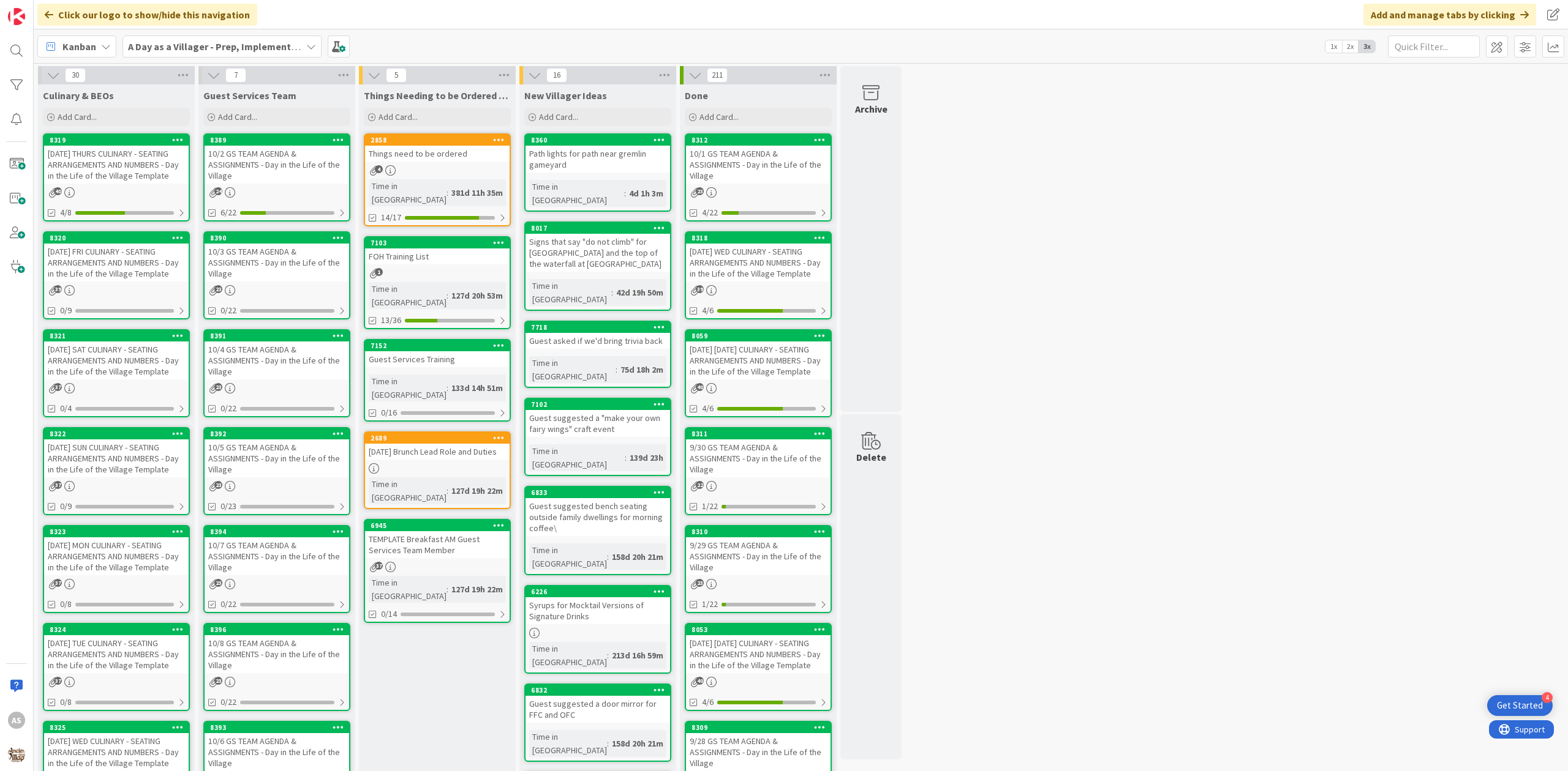
click at [278, 164] on div "10/2 GS TEAM AGENDA & ASSIGNMENTS - Day in the Life of the Village" at bounding box center [277, 165] width 145 height 38
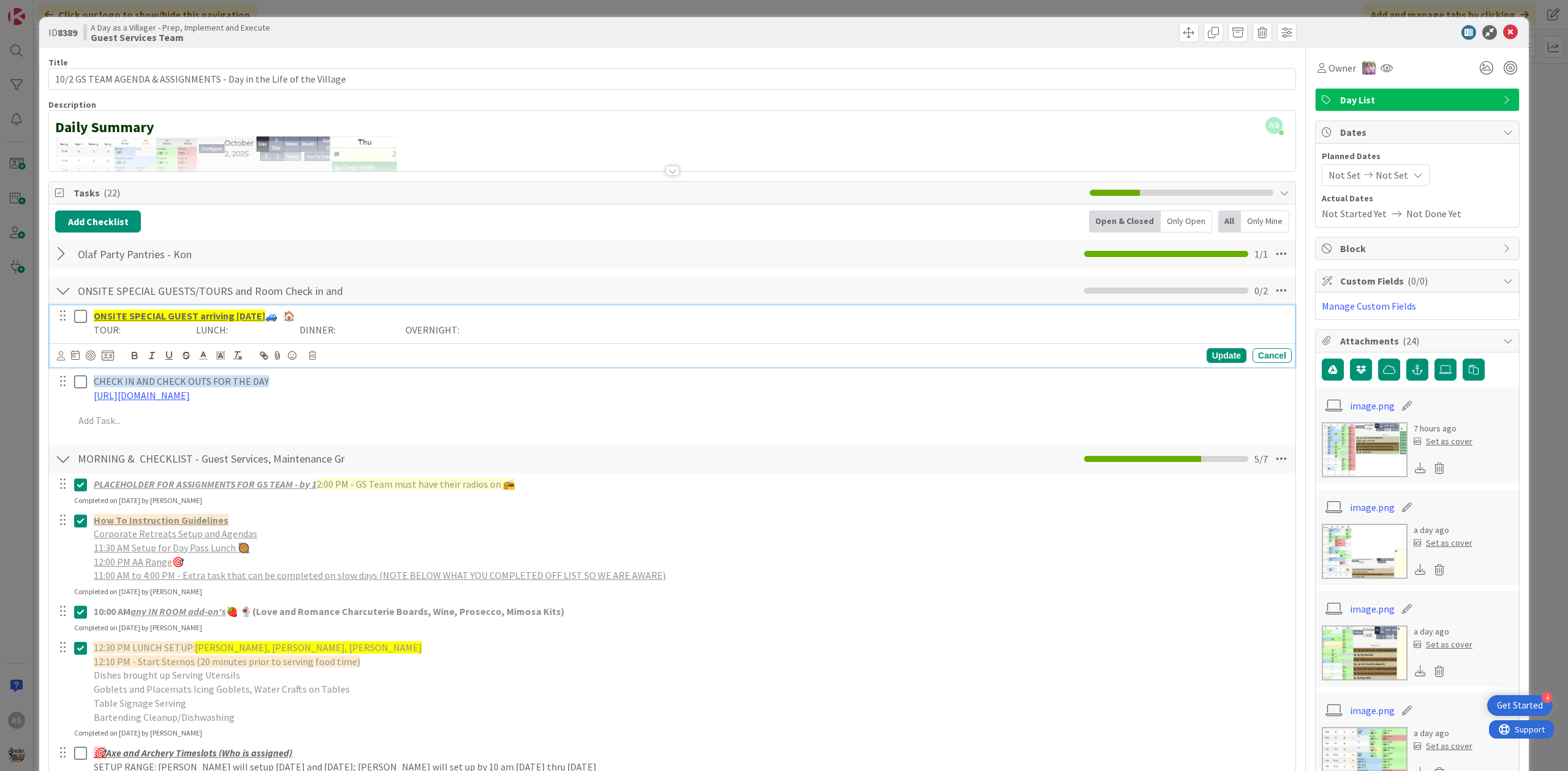
click at [74, 320] on icon at bounding box center [80, 316] width 13 height 15
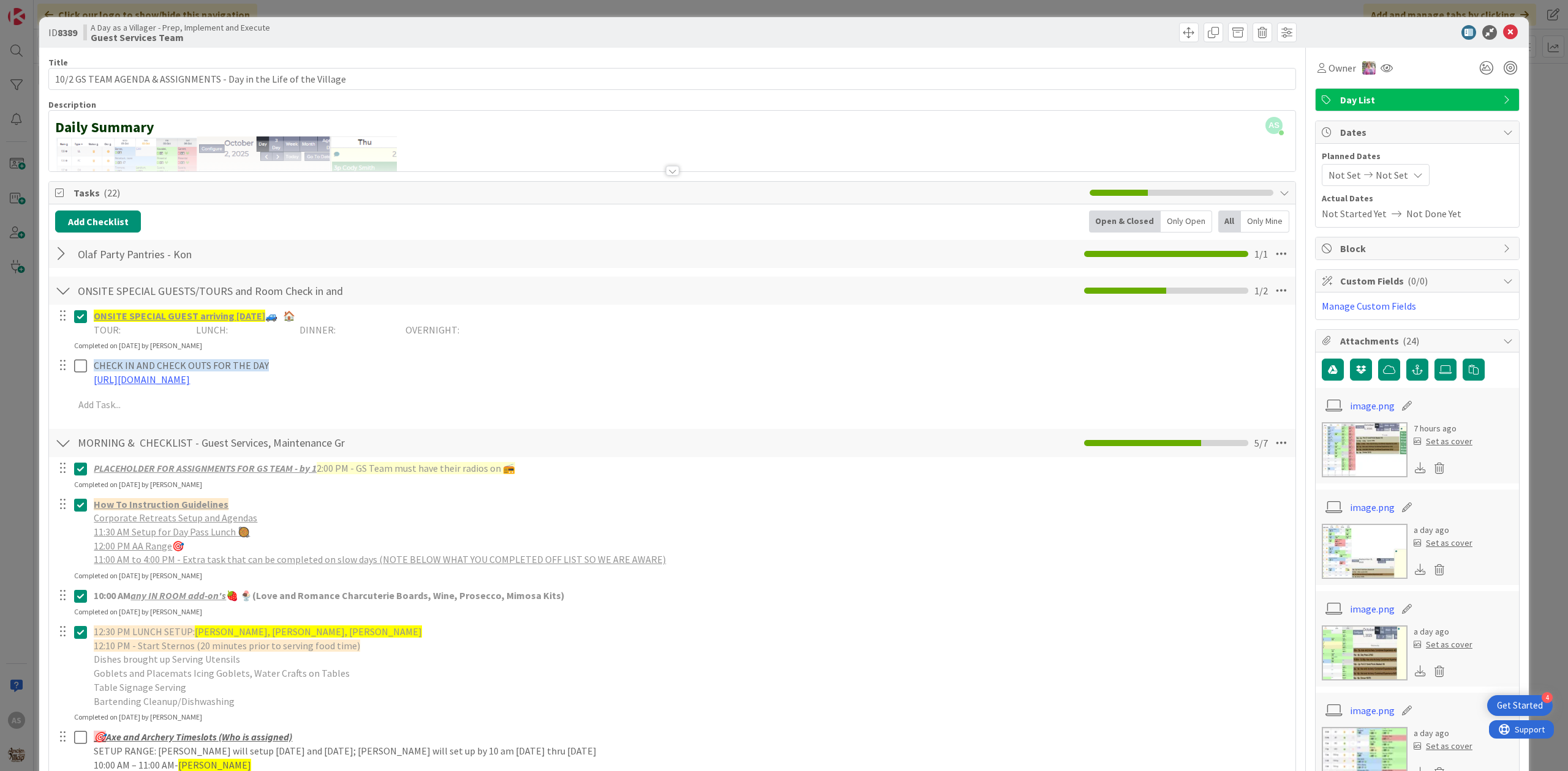
click at [57, 294] on div at bounding box center [64, 291] width 16 height 22
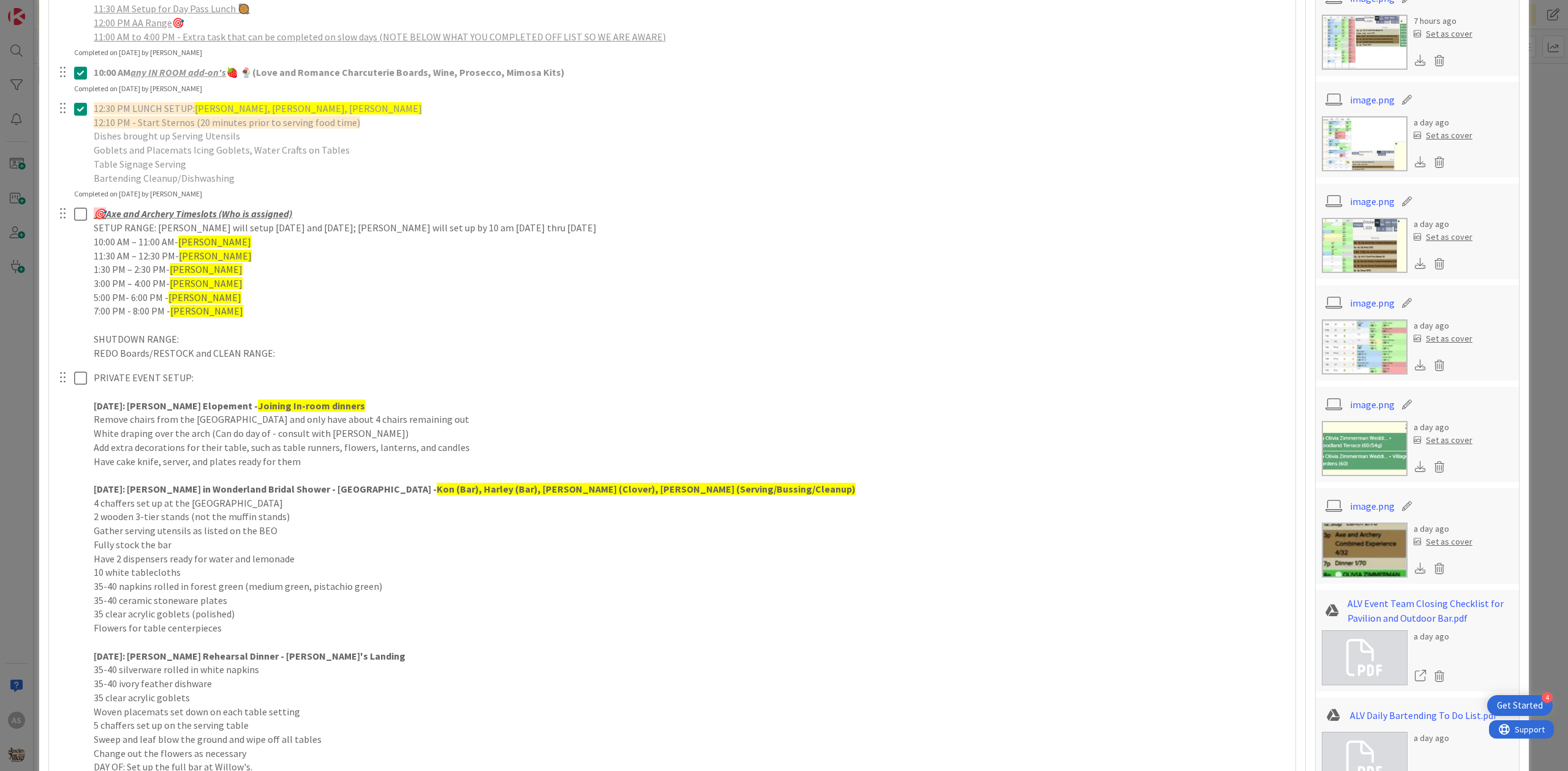
scroll to position [490, 0]
